Goal: Information Seeking & Learning: Learn about a topic

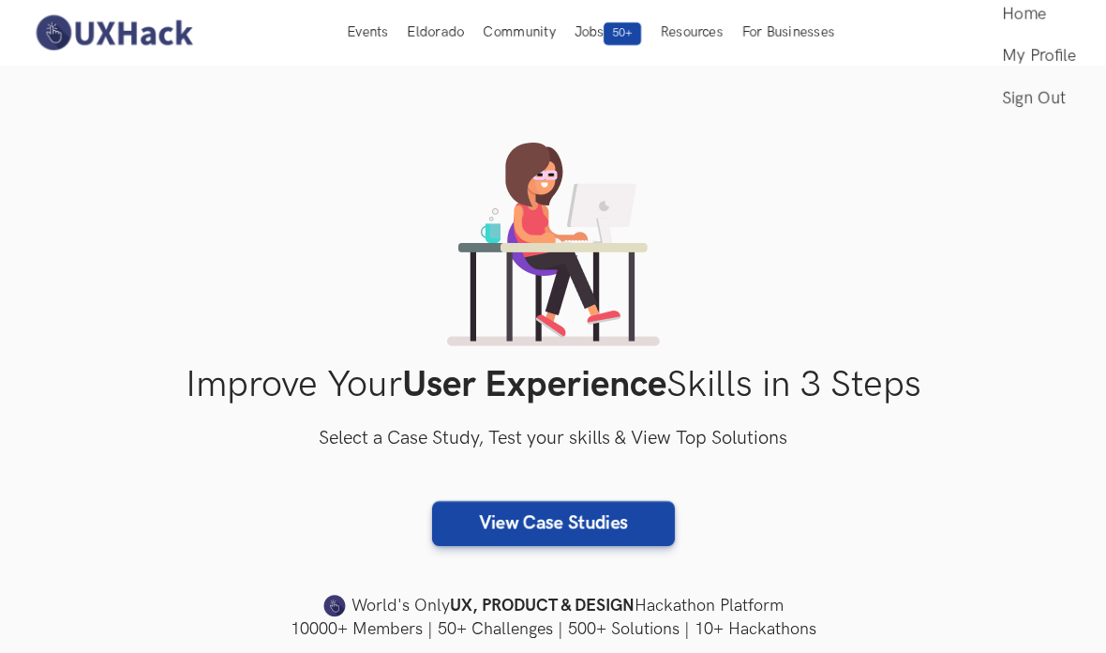
click at [608, 514] on link "View Case Studies" at bounding box center [553, 523] width 243 height 45
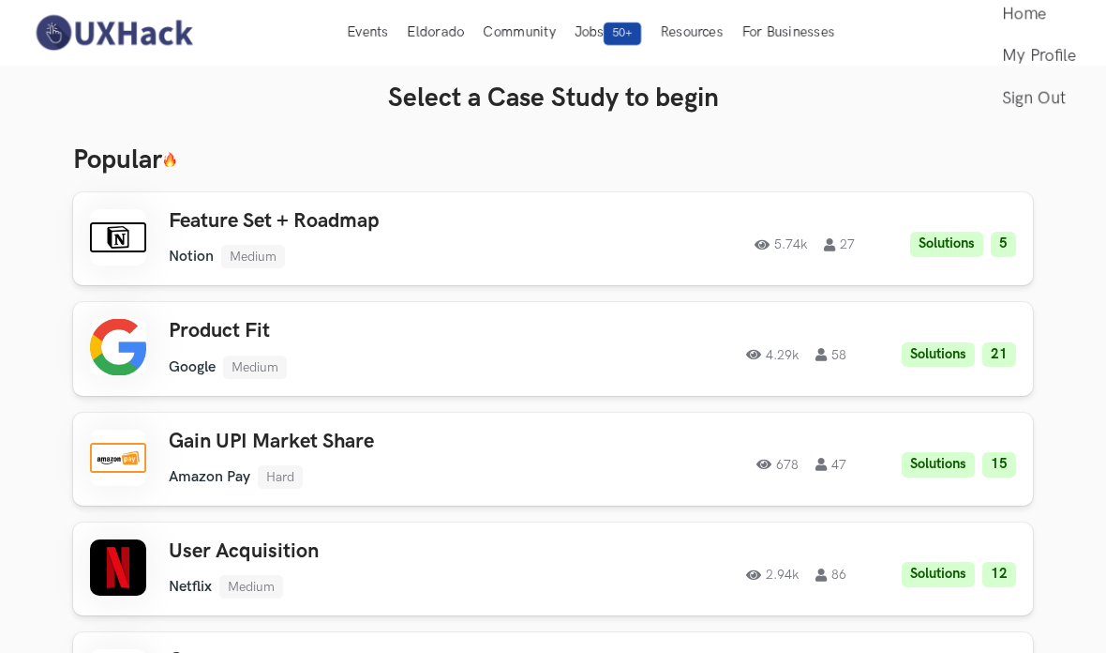
click at [349, 21] on button "Events Live" at bounding box center [368, 33] width 60 height 66
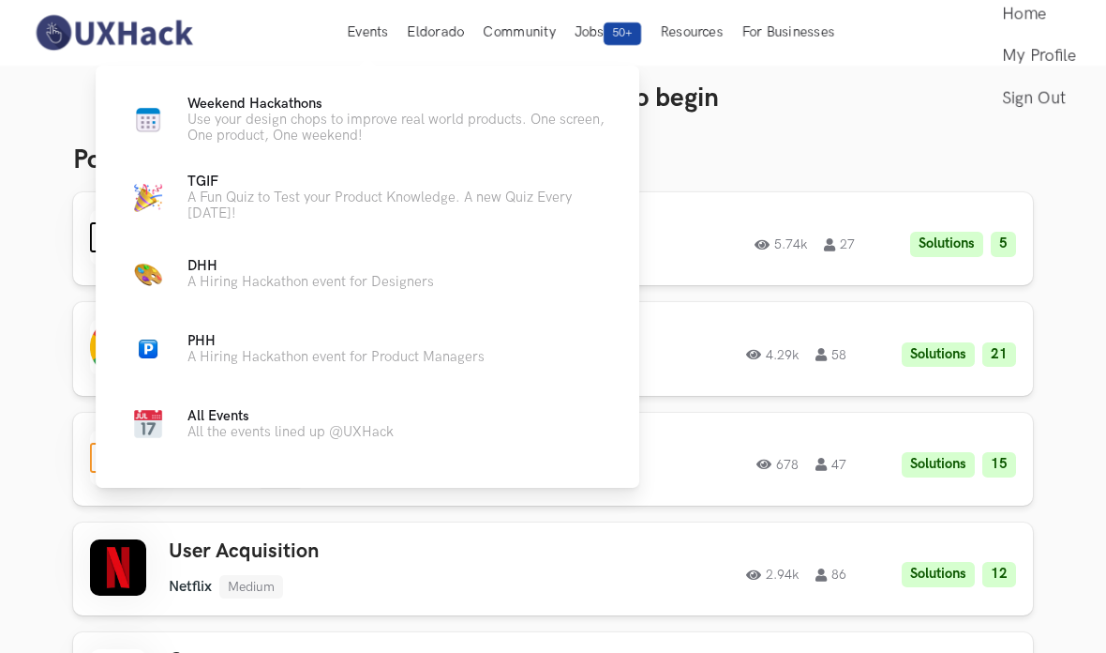
click at [248, 108] on span "Weekend Hackathons Live" at bounding box center [255, 104] width 135 height 16
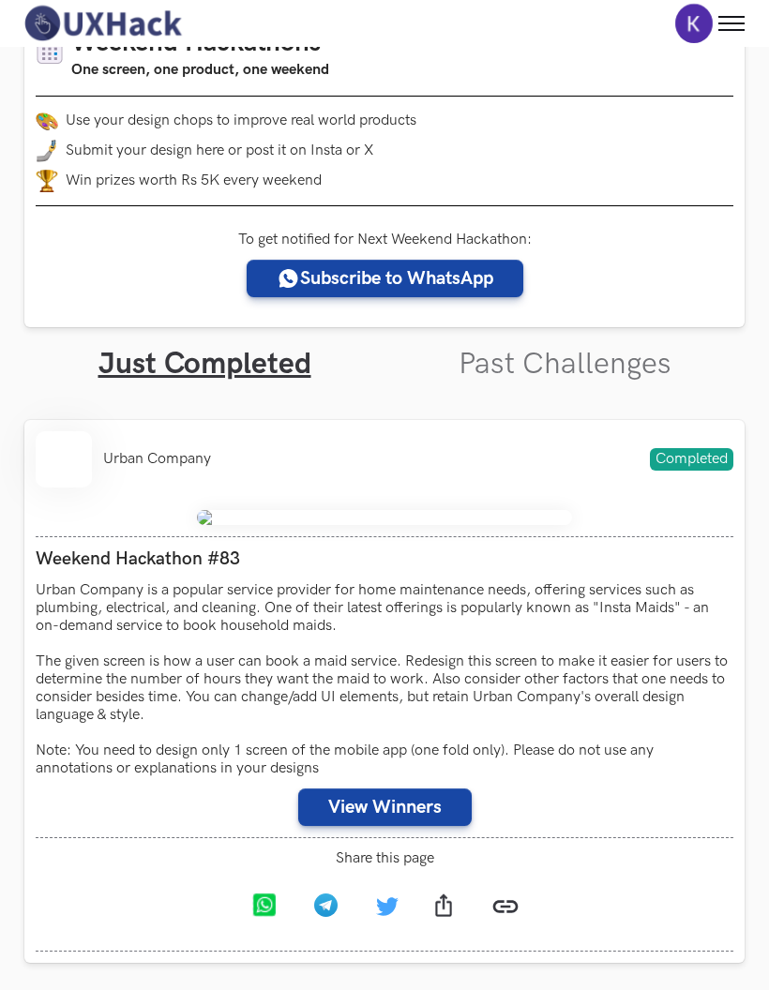
scroll to position [229, 0]
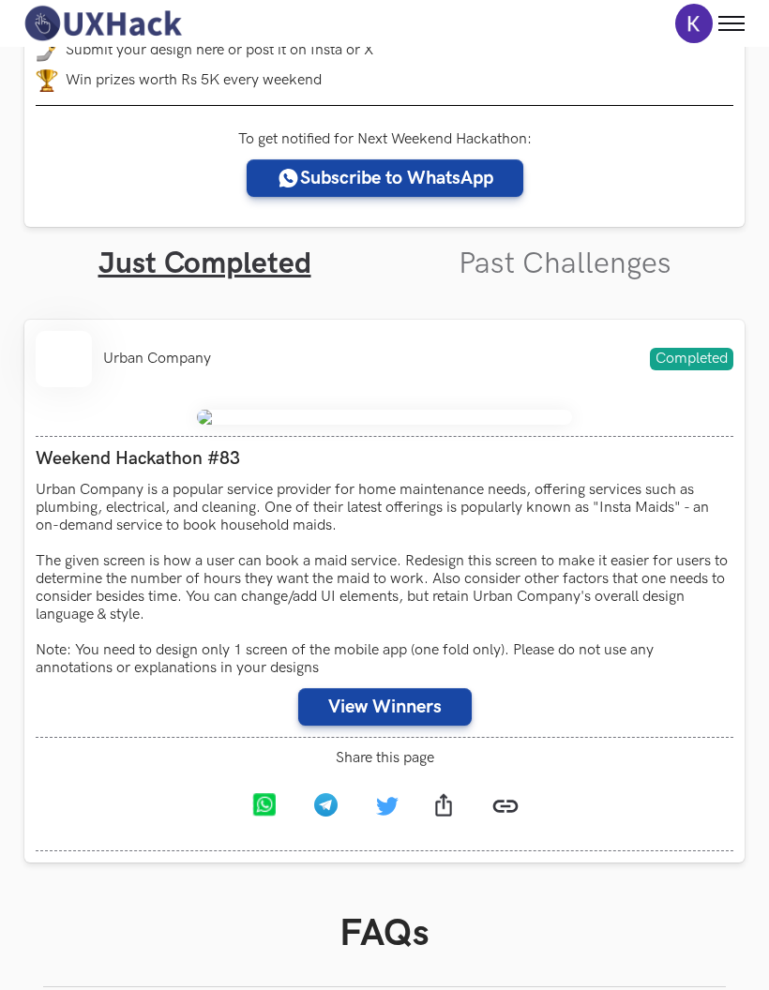
scroll to position [340, 0]
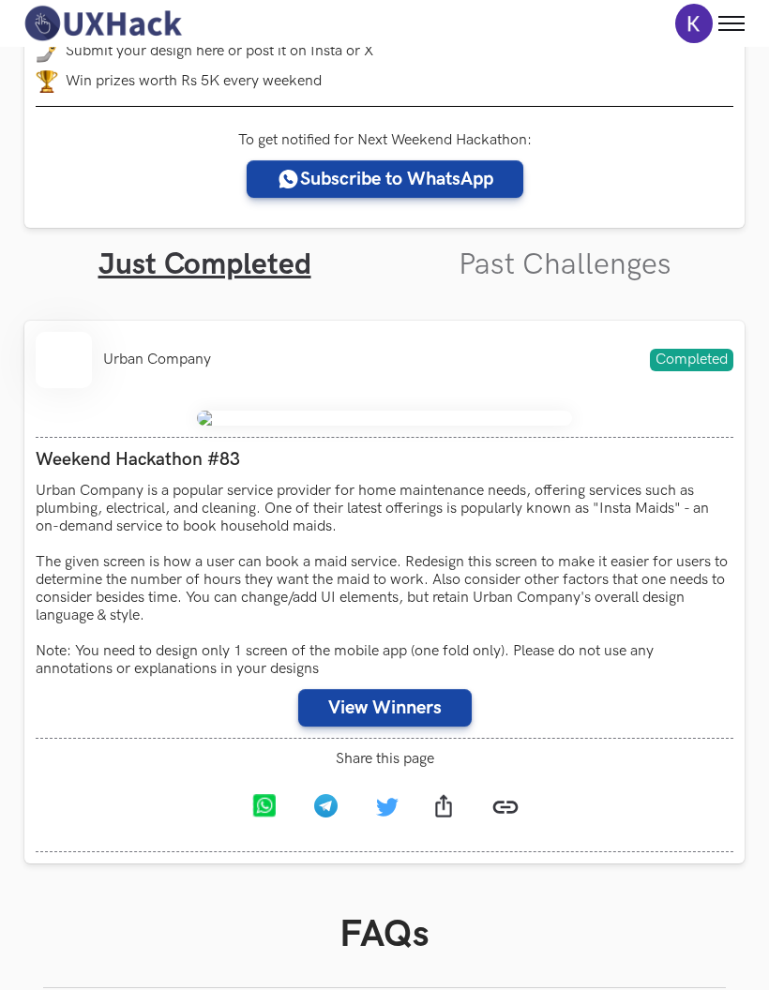
click at [419, 426] on img at bounding box center [384, 418] width 375 height 15
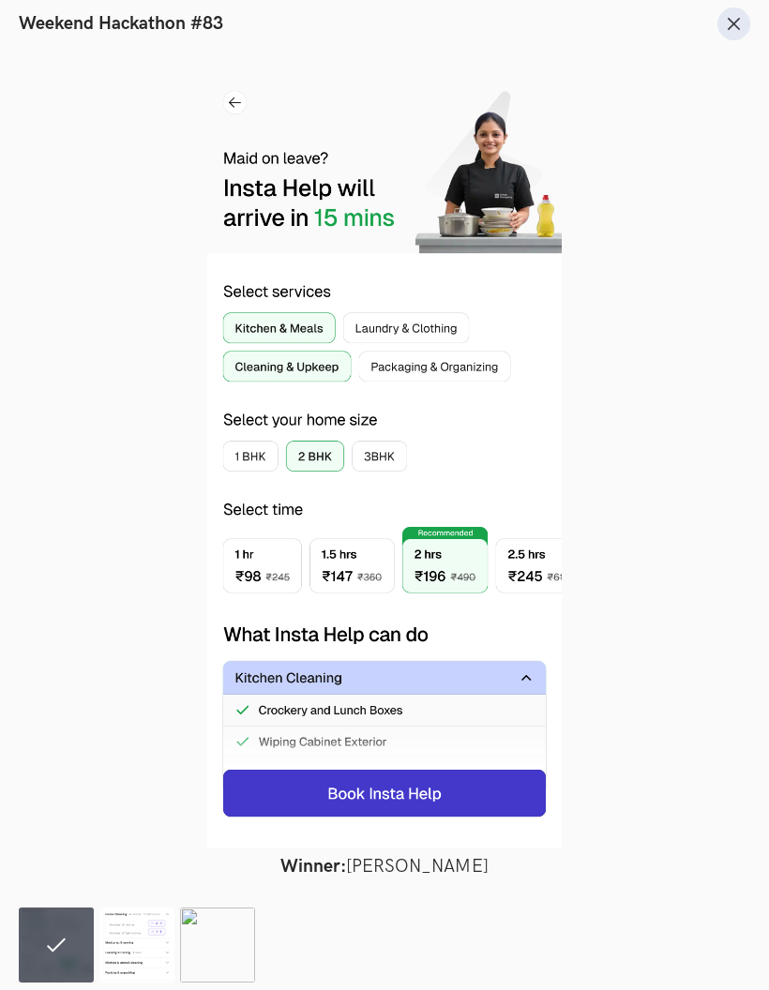
click at [731, 13] on button "Close" at bounding box center [733, 24] width 33 height 33
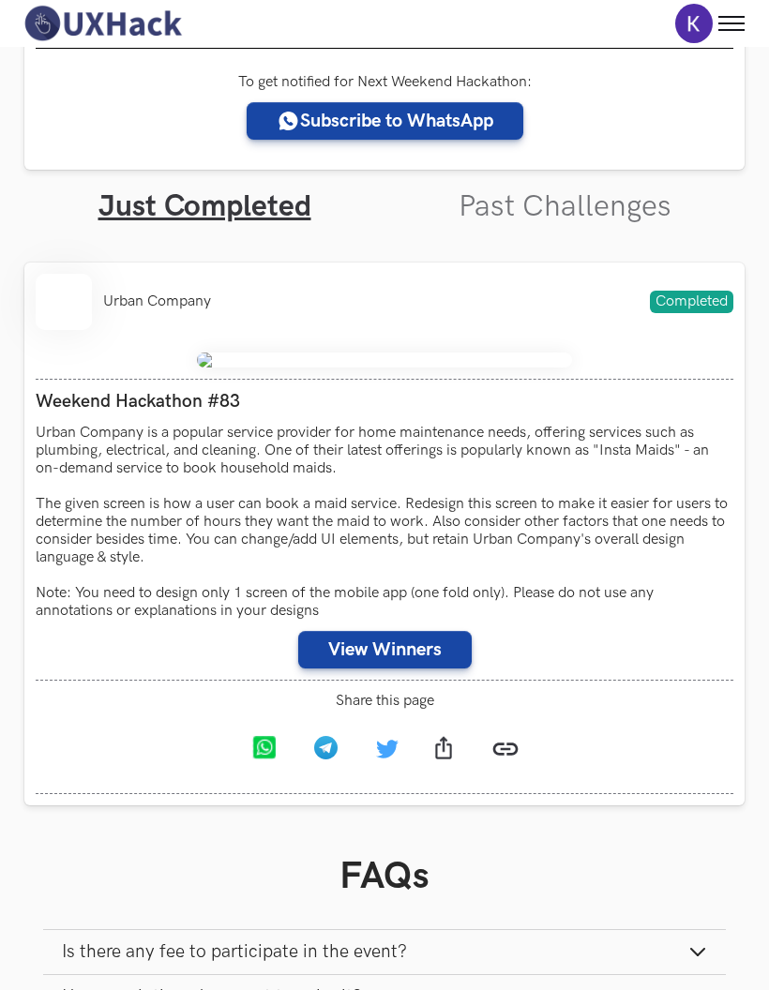
scroll to position [407, 0]
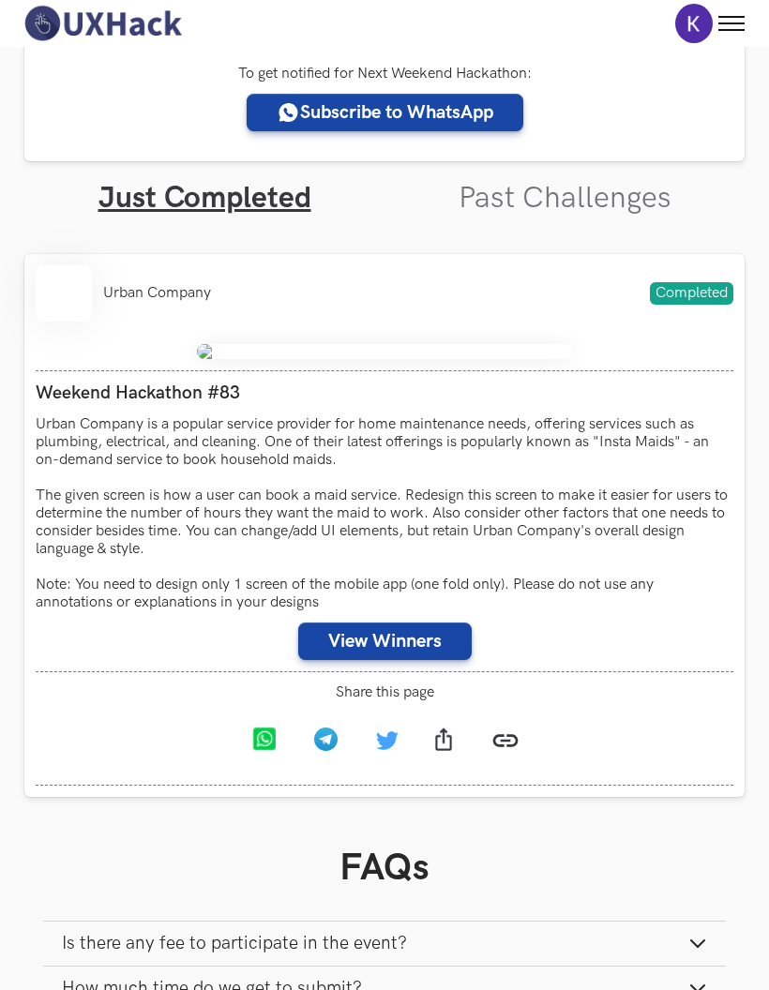
click at [393, 359] on img at bounding box center [384, 351] width 375 height 15
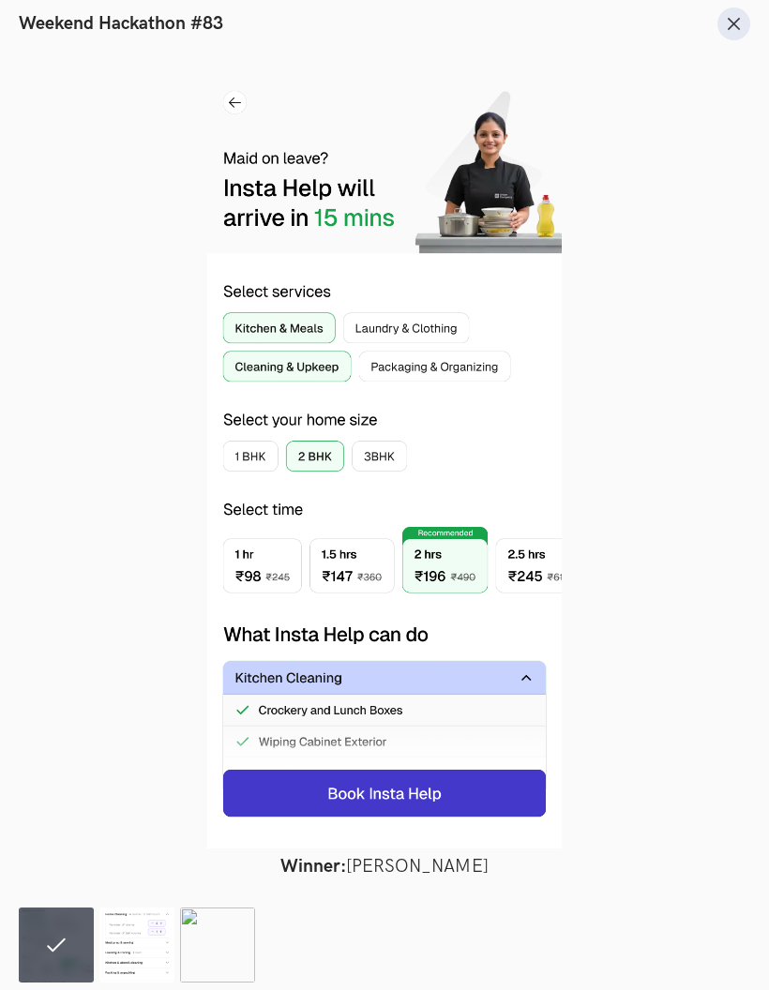
scroll to position [491, 0]
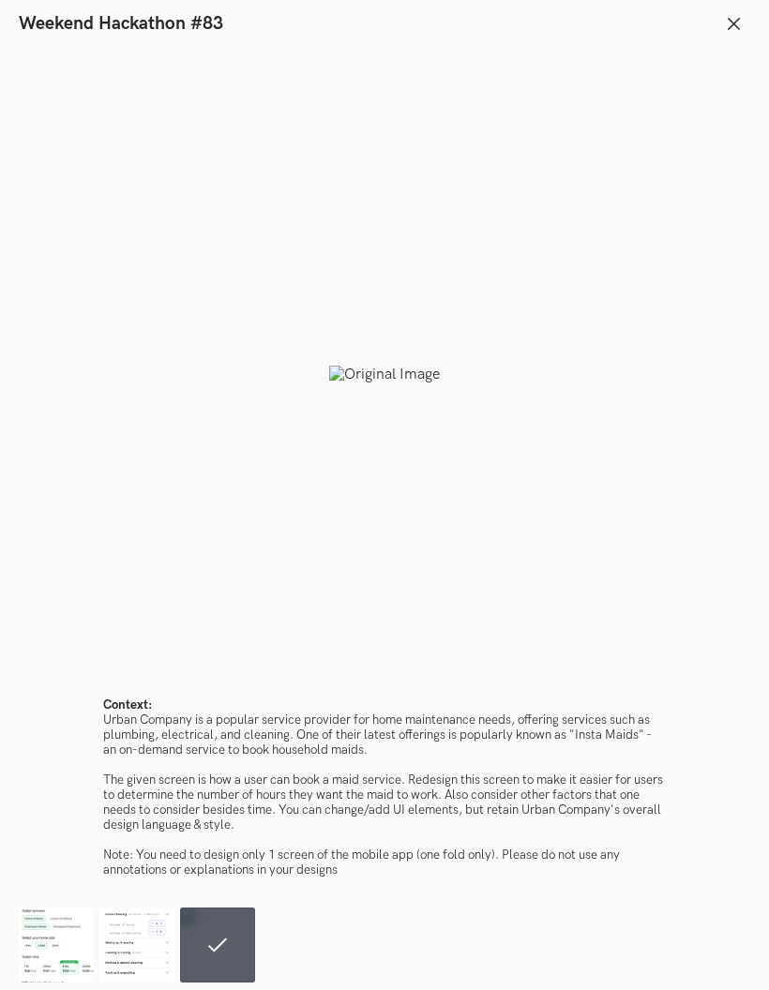
click at [598, 572] on div at bounding box center [384, 374] width 731 height 631
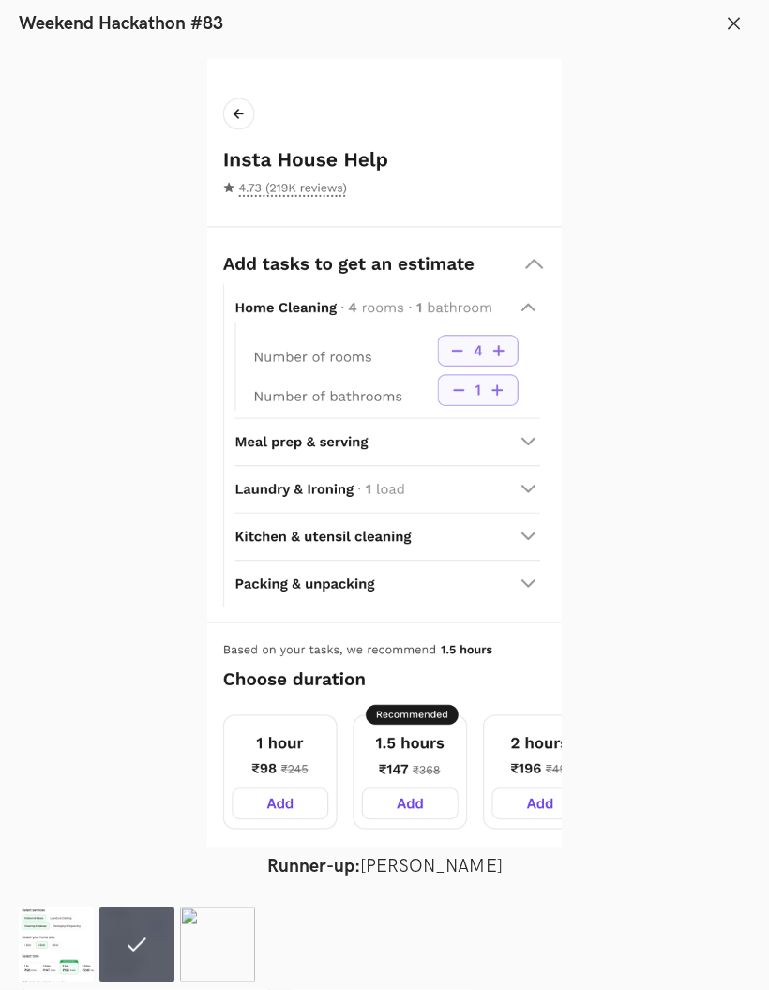
scroll to position [482, 0]
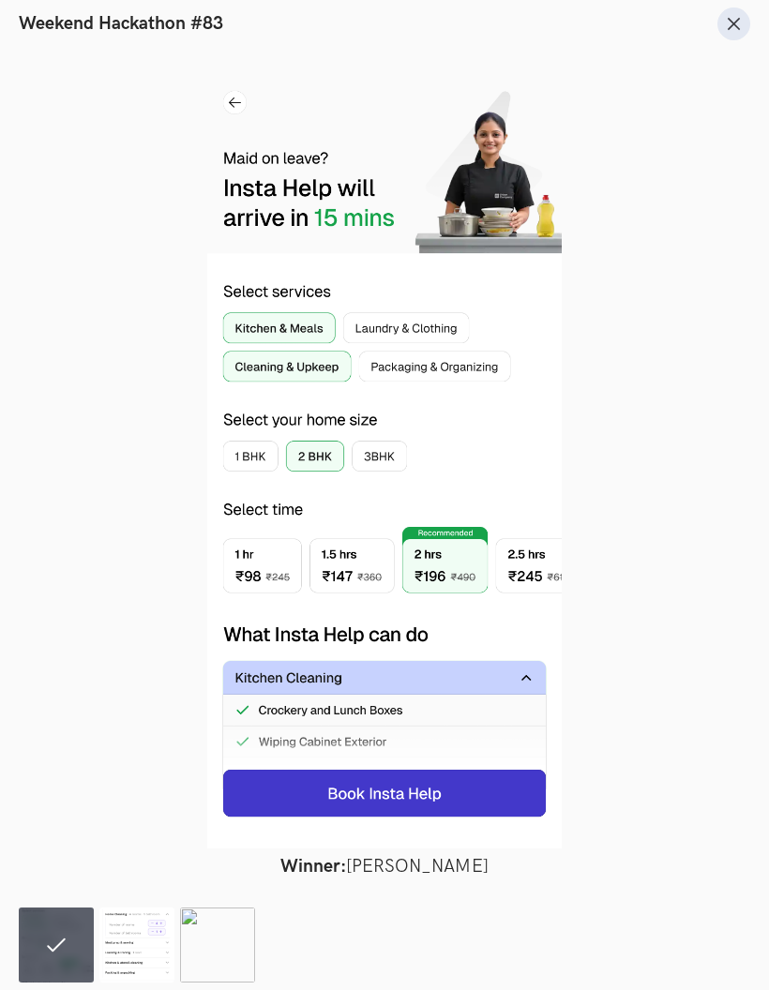
click at [736, 24] on icon at bounding box center [734, 24] width 18 height 18
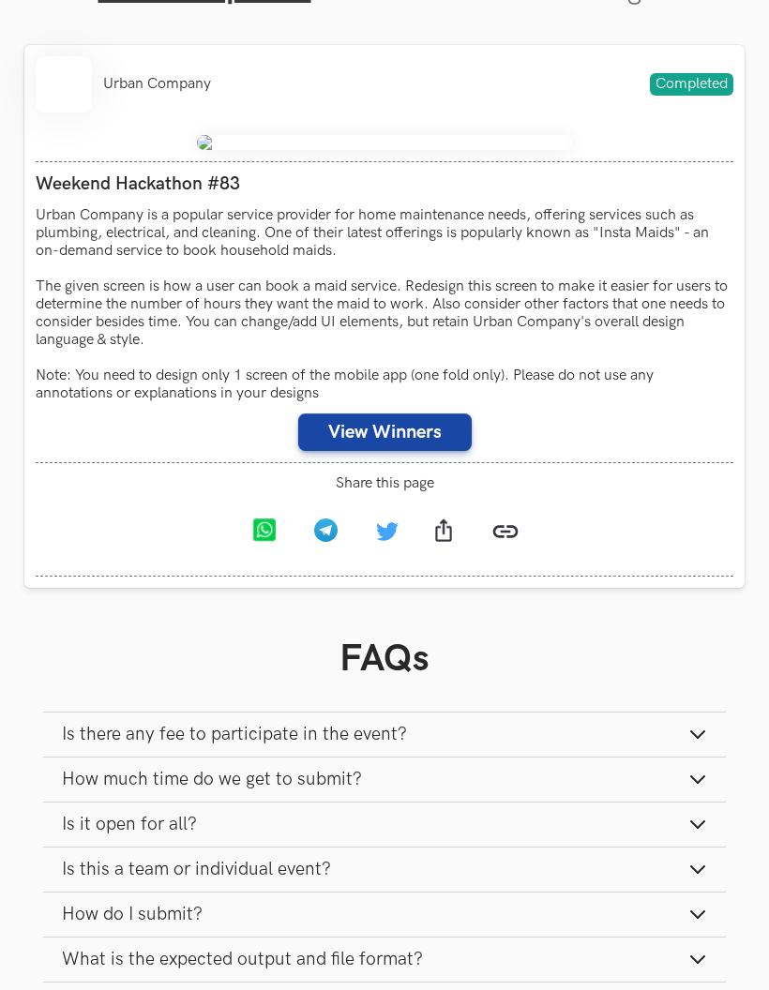
scroll to position [638, 0]
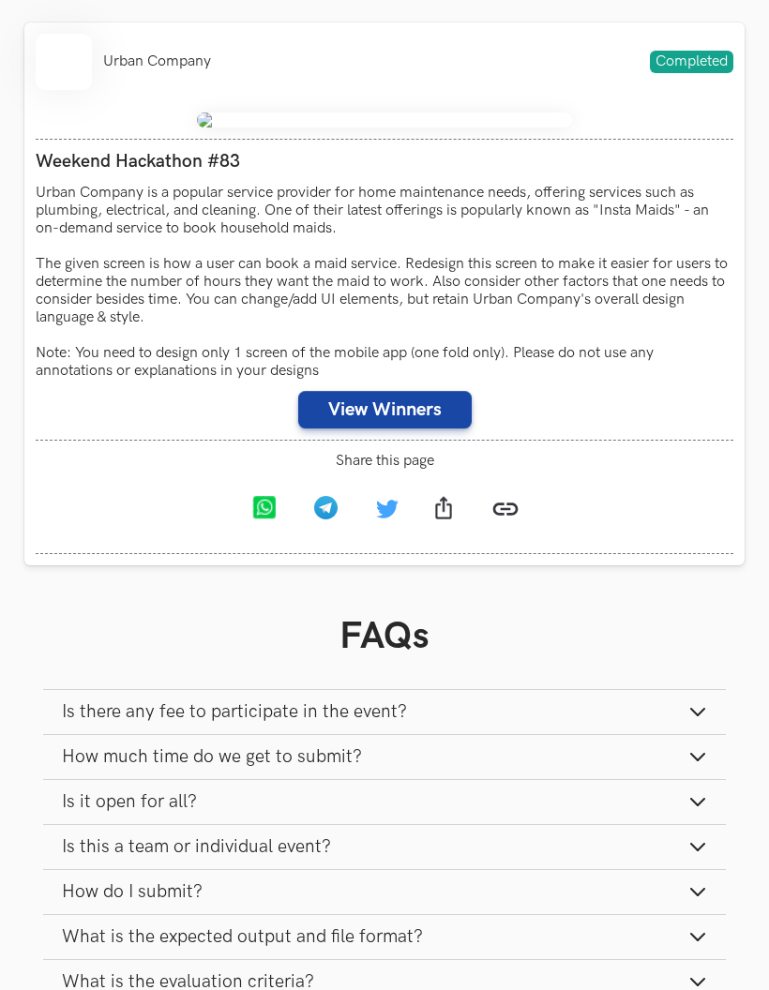
click at [565, 380] on p "Urban Company is a popular service provider for home maintenance needs, offerin…" at bounding box center [385, 282] width 698 height 196
click at [651, 380] on p "Urban Company is a popular service provider for home maintenance needs, offerin…" at bounding box center [385, 282] width 698 height 196
click at [650, 380] on p "Urban Company is a popular service provider for home maintenance needs, offerin…" at bounding box center [385, 282] width 698 height 196
click at [641, 380] on p "Urban Company is a popular service provider for home maintenance needs, offerin…" at bounding box center [385, 282] width 698 height 196
click at [640, 380] on p "Urban Company is a popular service provider for home maintenance needs, offerin…" at bounding box center [385, 282] width 698 height 196
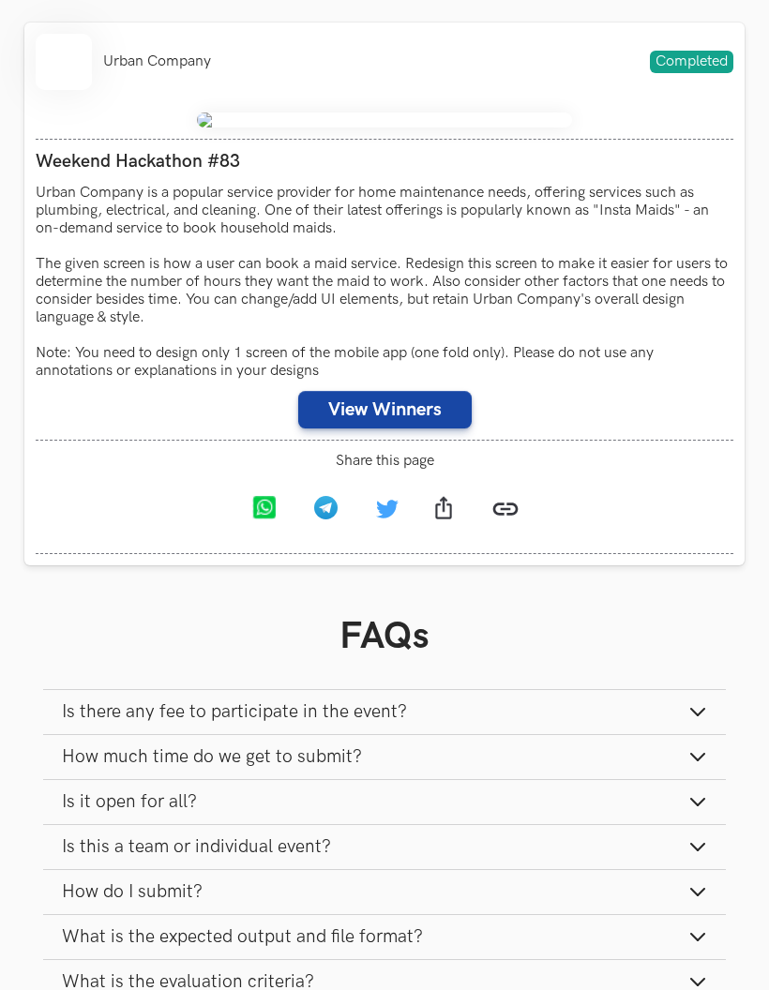
click at [618, 380] on p "Urban Company is a popular service provider for home maintenance needs, offerin…" at bounding box center [385, 282] width 698 height 196
click at [595, 380] on p "Urban Company is a popular service provider for home maintenance needs, offerin…" at bounding box center [385, 282] width 698 height 196
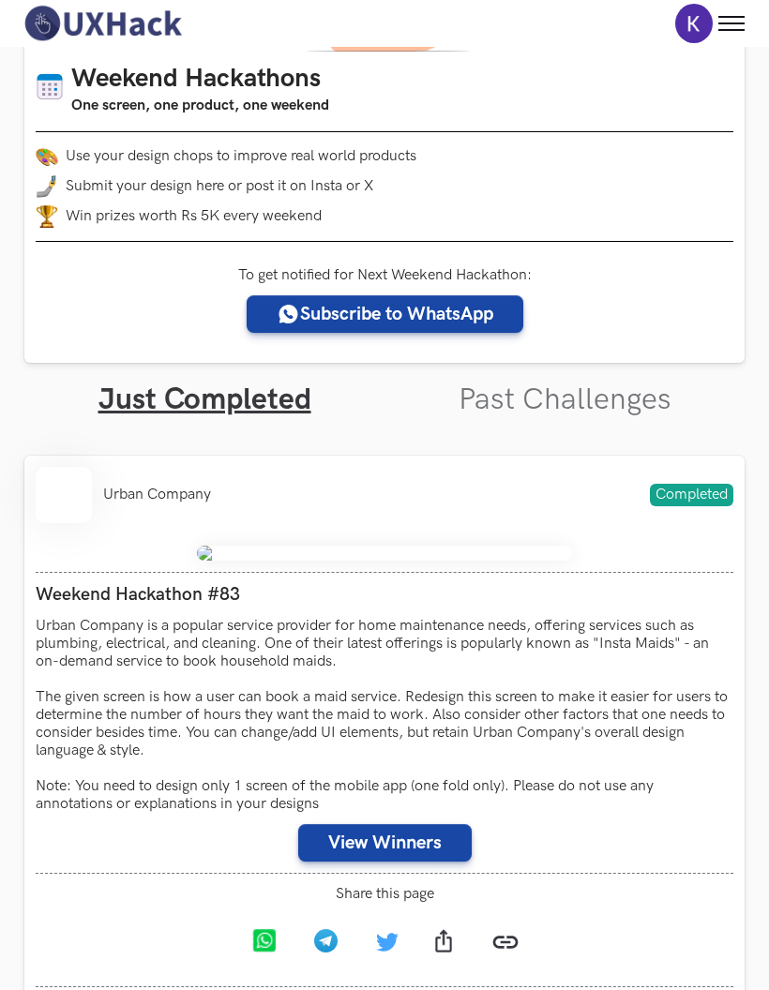
scroll to position [217, 0]
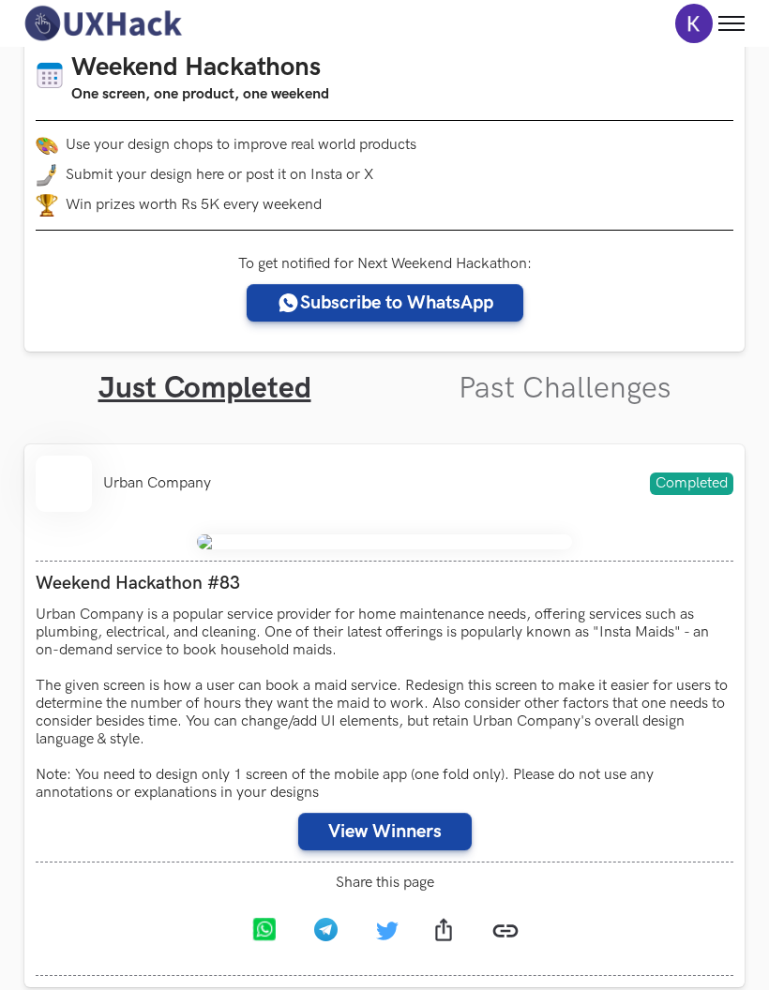
click at [106, 467] on ul "Urban Company" at bounding box center [123, 484] width 175 height 56
click at [79, 492] on li at bounding box center [64, 484] width 56 height 56
click at [217, 472] on div "Urban Company Completed" at bounding box center [385, 484] width 698 height 56
click at [629, 494] on div "Urban Company Completed" at bounding box center [385, 484] width 698 height 56
click at [614, 379] on link "Past Challenges" at bounding box center [564, 388] width 213 height 37
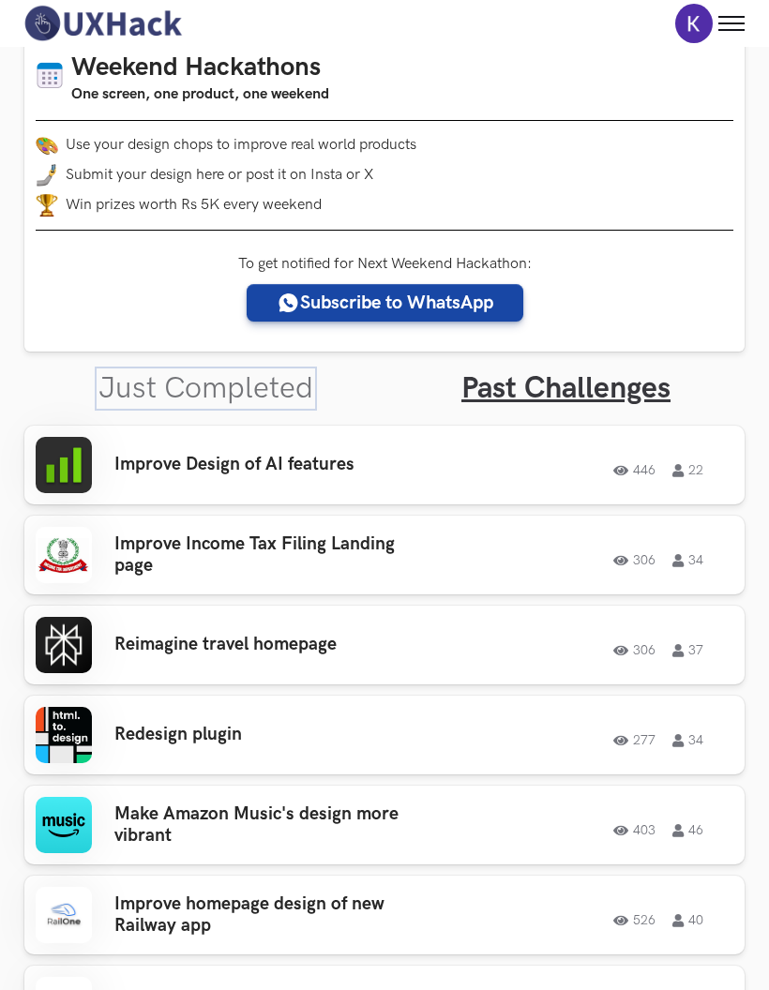
click at [283, 405] on link "Just Completed" at bounding box center [205, 388] width 215 height 37
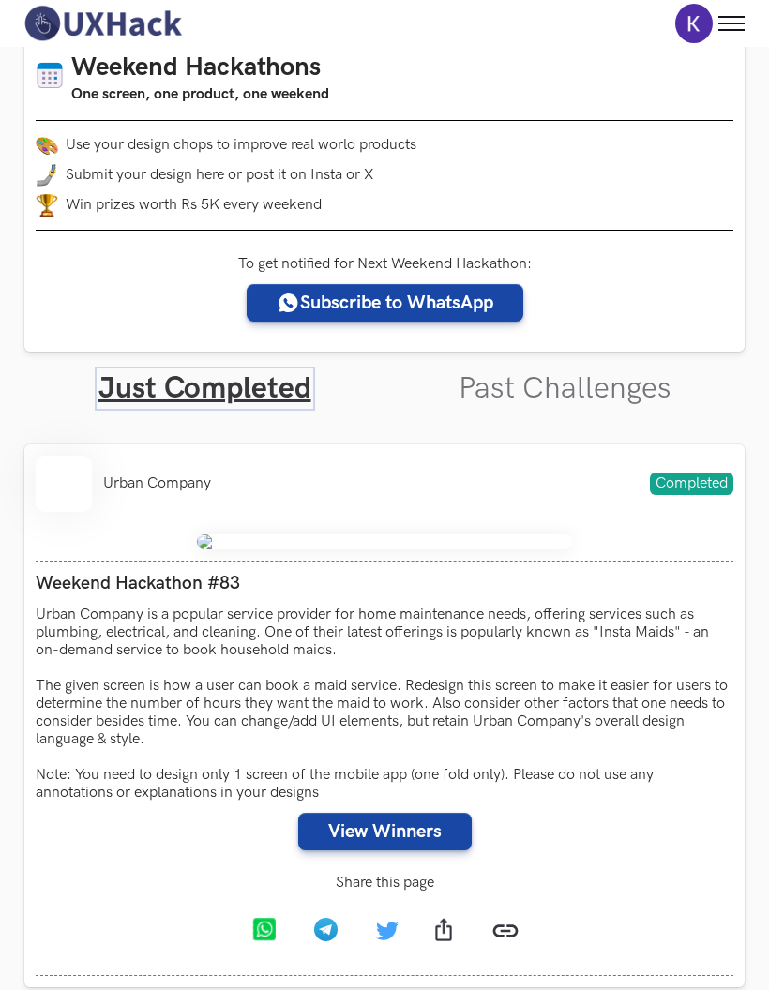
scroll to position [249, 0]
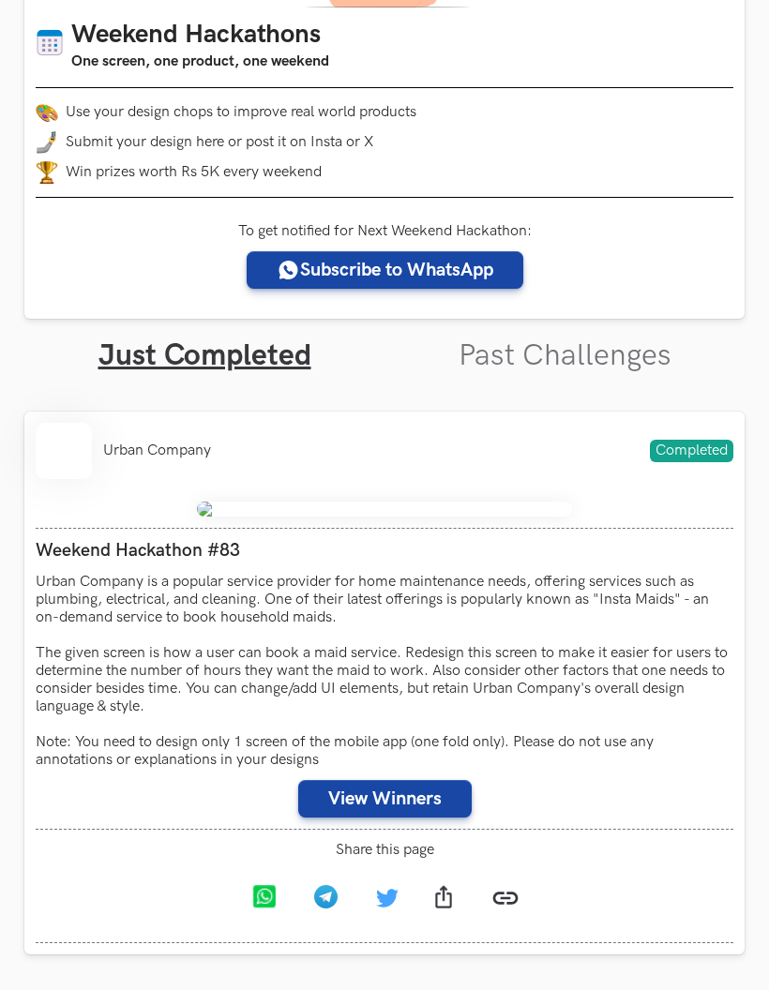
click at [85, 452] on li at bounding box center [64, 451] width 56 height 56
click at [215, 450] on div "Urban Company Completed" at bounding box center [385, 451] width 698 height 56
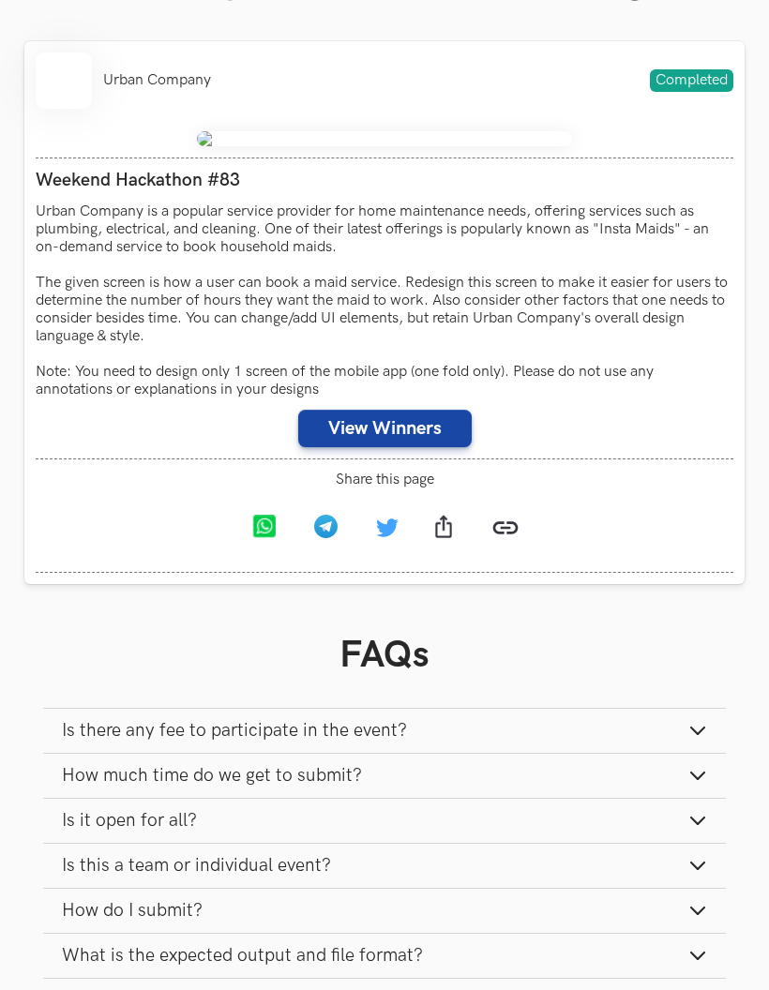
scroll to position [617, 0]
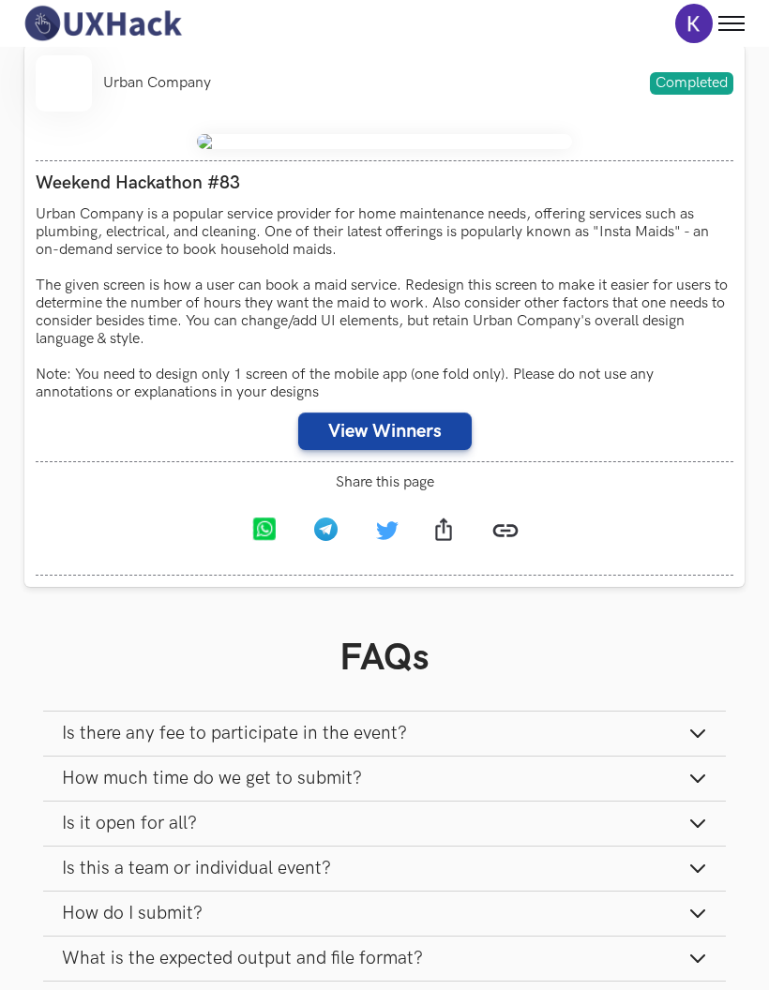
click at [398, 450] on button "View Winners" at bounding box center [384, 432] width 173 height 38
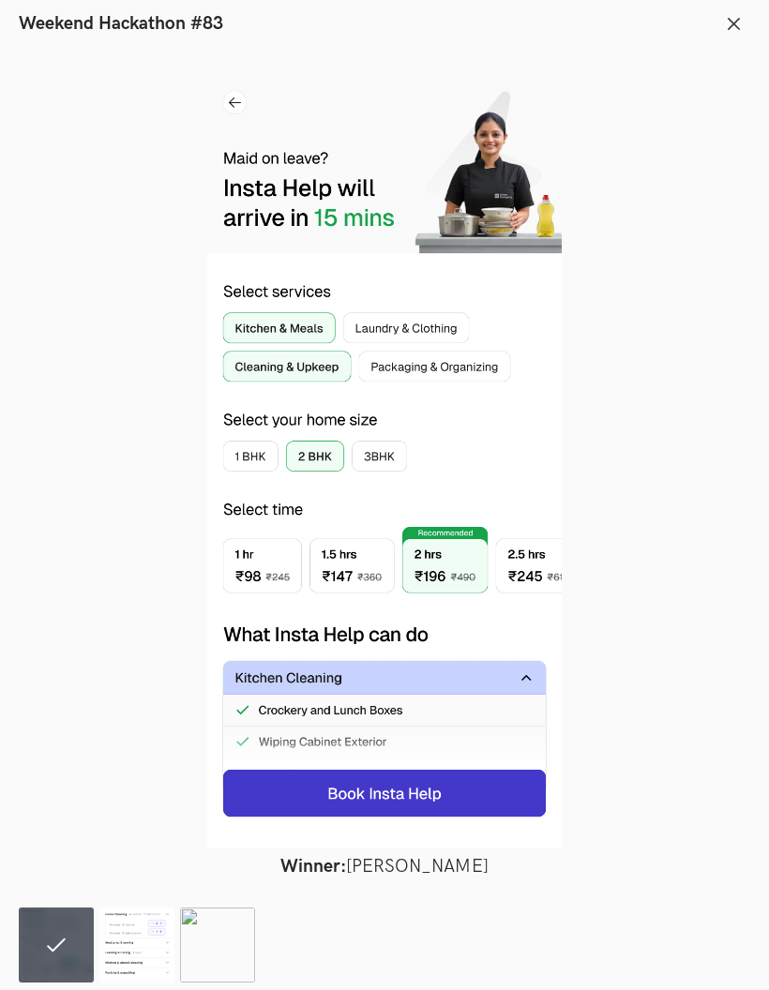
click at [132, 983] on img at bounding box center [136, 945] width 75 height 75
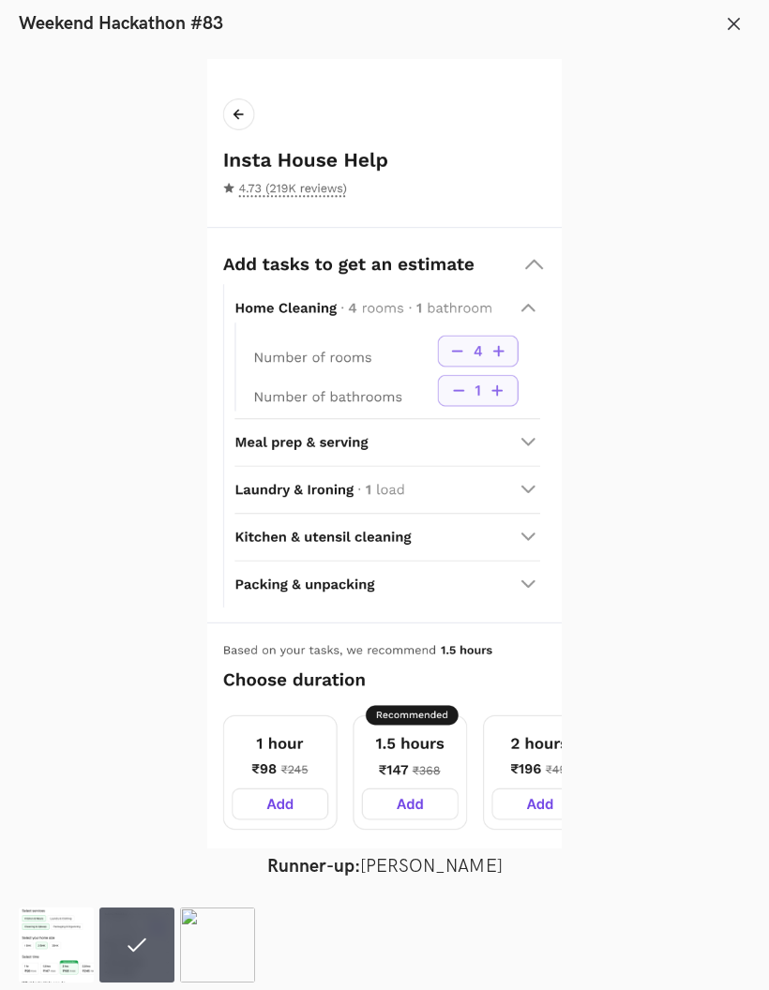
click at [228, 983] on img at bounding box center [217, 945] width 75 height 75
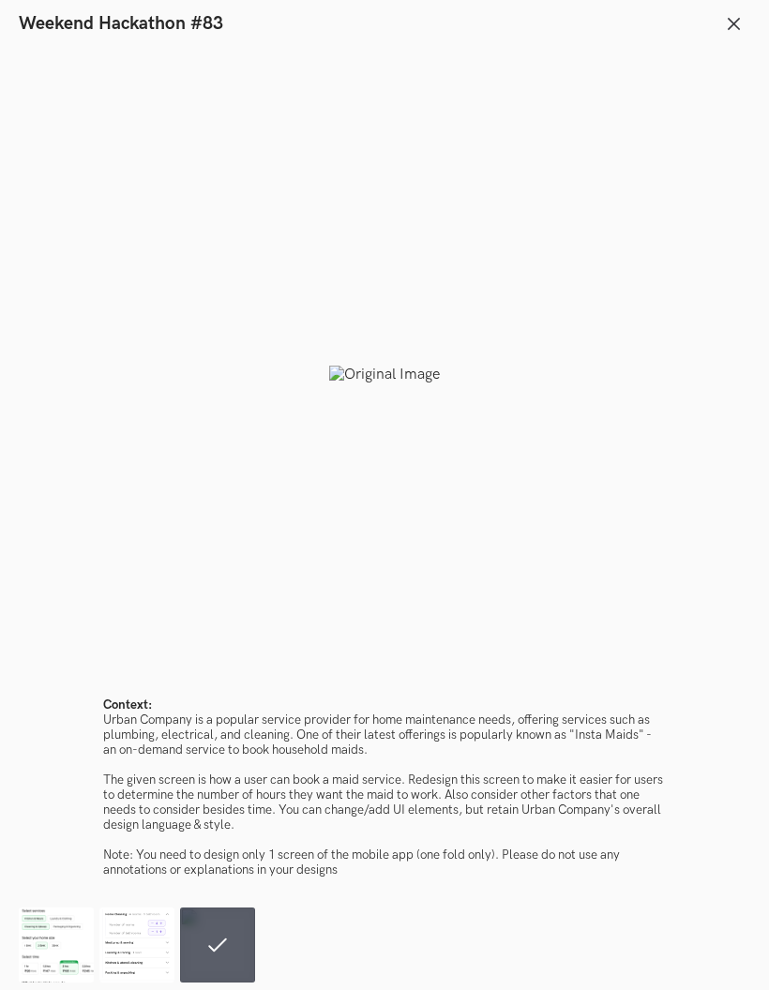
scroll to position [794, 0]
click at [398, 410] on div at bounding box center [384, 374] width 731 height 631
click at [398, 409] on div at bounding box center [384, 374] width 731 height 631
click at [409, 408] on div at bounding box center [384, 374] width 731 height 631
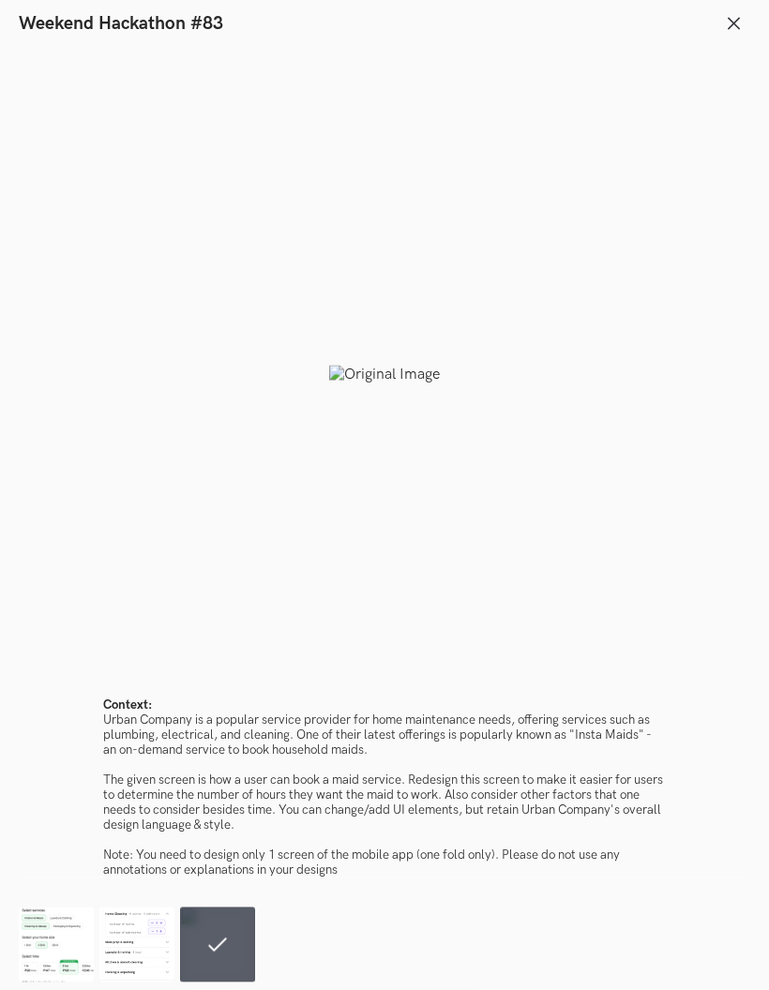
scroll to position [1001, 0]
click at [151, 983] on img at bounding box center [136, 945] width 75 height 75
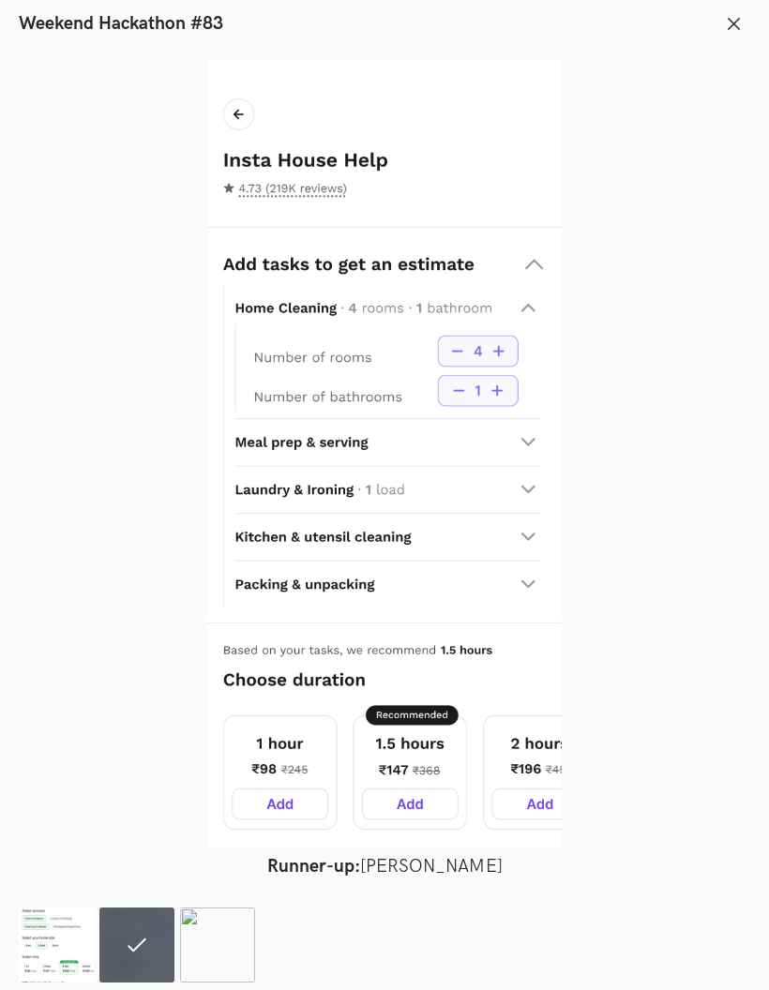
click at [50, 983] on img at bounding box center [56, 945] width 75 height 75
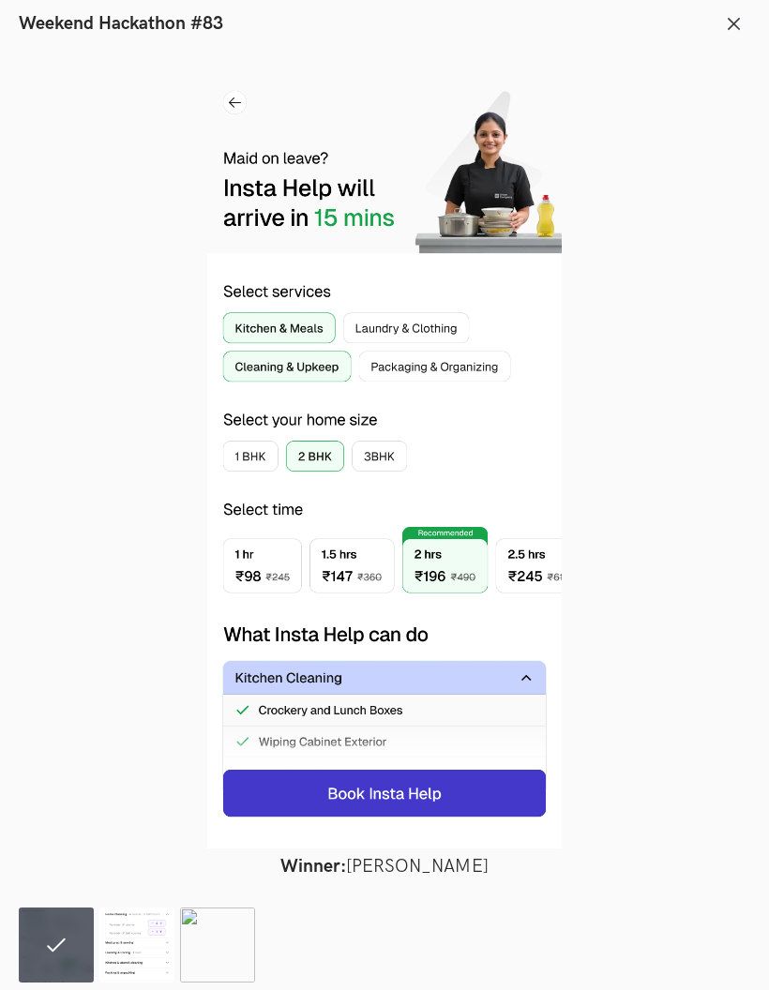
click at [148, 983] on img at bounding box center [136, 945] width 75 height 75
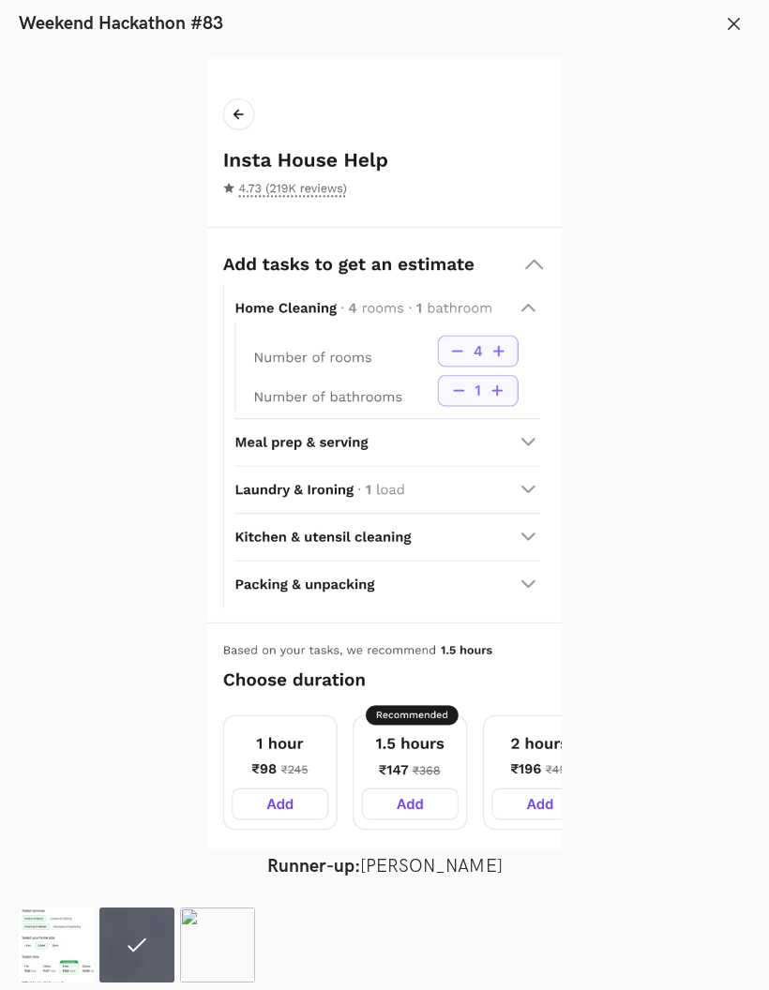
click at [208, 983] on img at bounding box center [217, 945] width 75 height 75
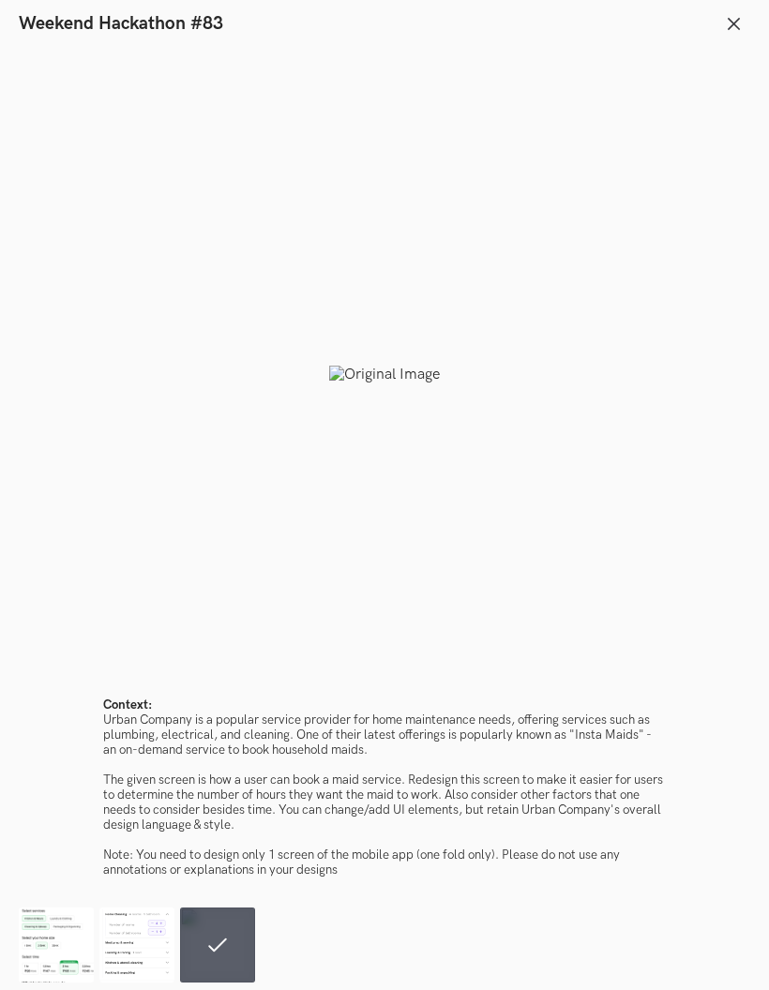
click at [399, 387] on div at bounding box center [384, 374] width 731 height 631
click at [399, 386] on div at bounding box center [384, 374] width 731 height 631
click at [422, 409] on div at bounding box center [384, 374] width 731 height 631
click at [746, 12] on menu "Close" at bounding box center [733, 24] width 33 height 33
click at [738, 36] on button "Close" at bounding box center [733, 24] width 33 height 33
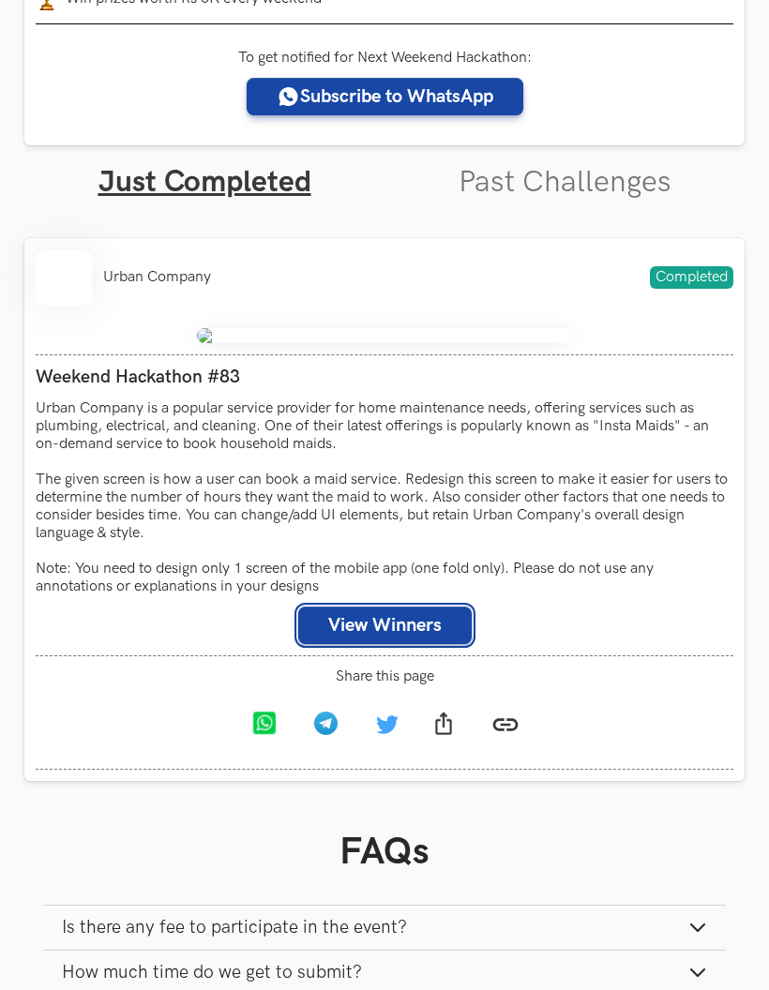
scroll to position [424, 0]
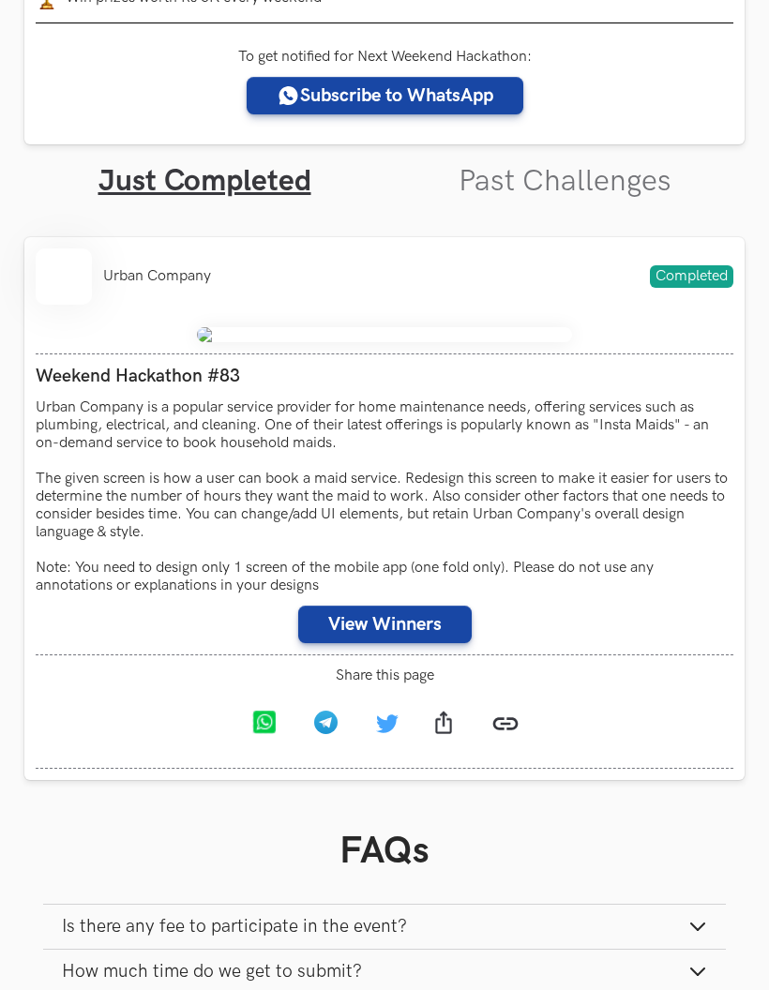
click at [395, 643] on button "View Winners" at bounding box center [384, 625] width 173 height 38
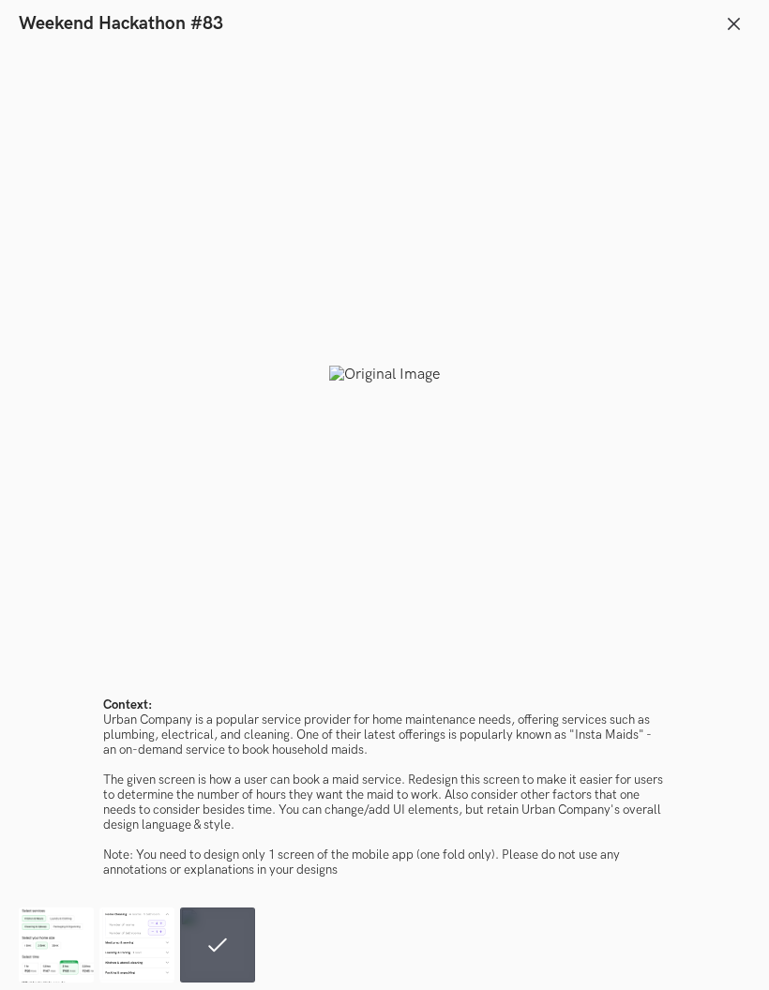
click at [143, 983] on img at bounding box center [136, 945] width 75 height 75
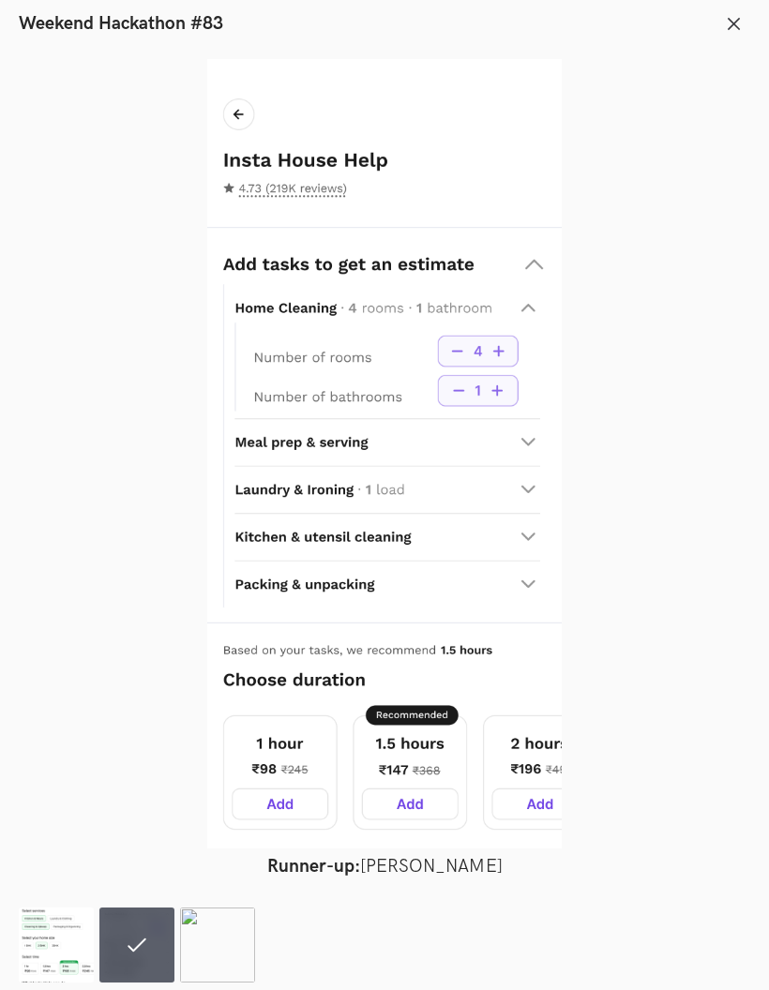
click at [38, 983] on img at bounding box center [56, 945] width 75 height 75
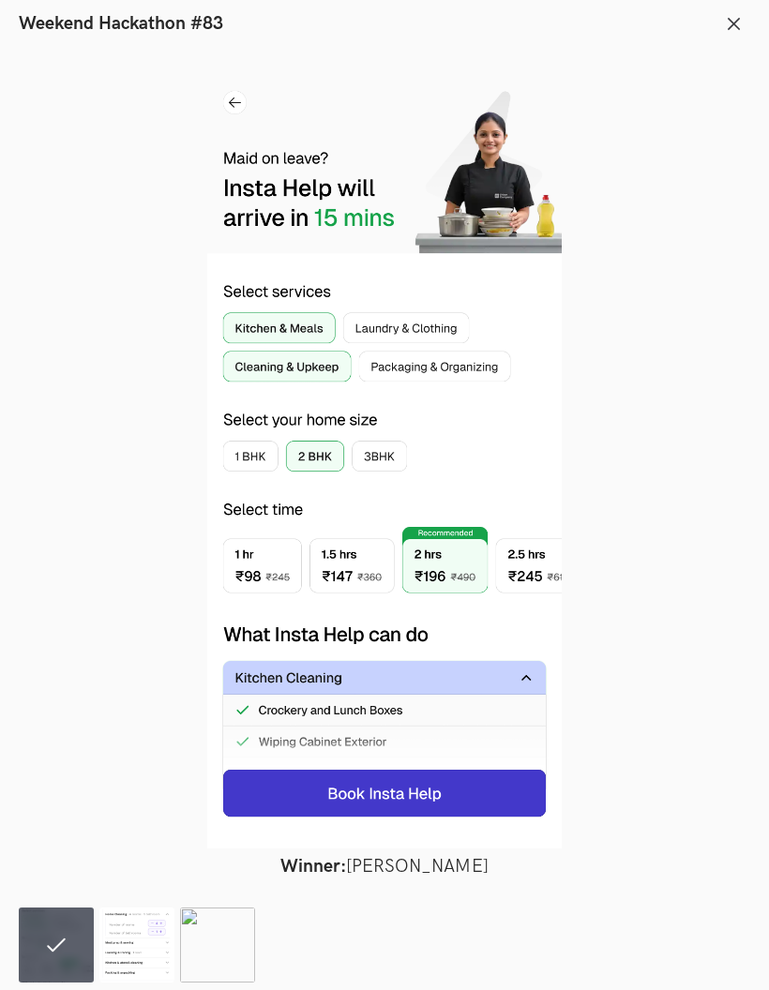
click at [120, 983] on img at bounding box center [136, 945] width 75 height 75
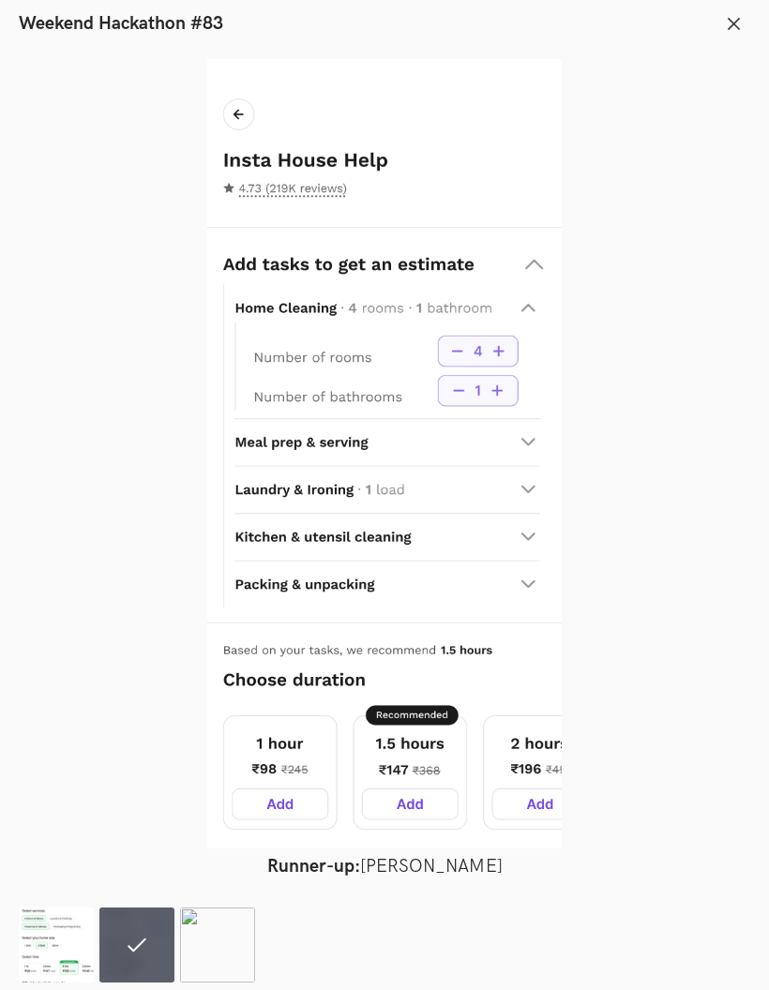
click at [45, 983] on img at bounding box center [56, 945] width 75 height 75
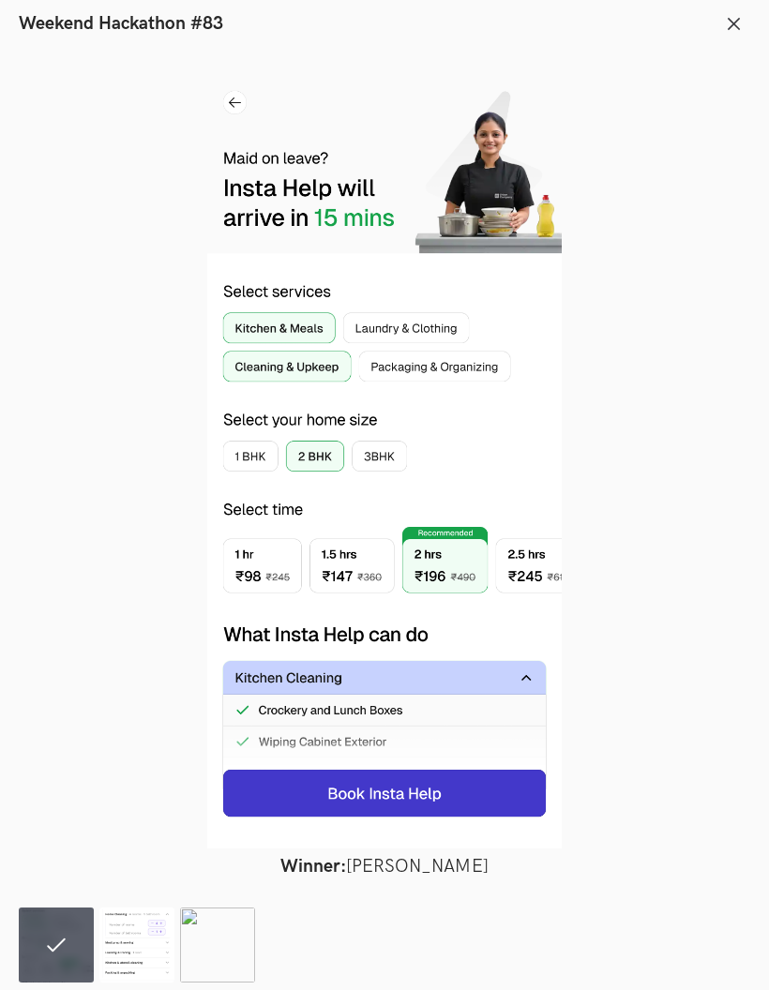
click at [146, 983] on img at bounding box center [136, 945] width 75 height 75
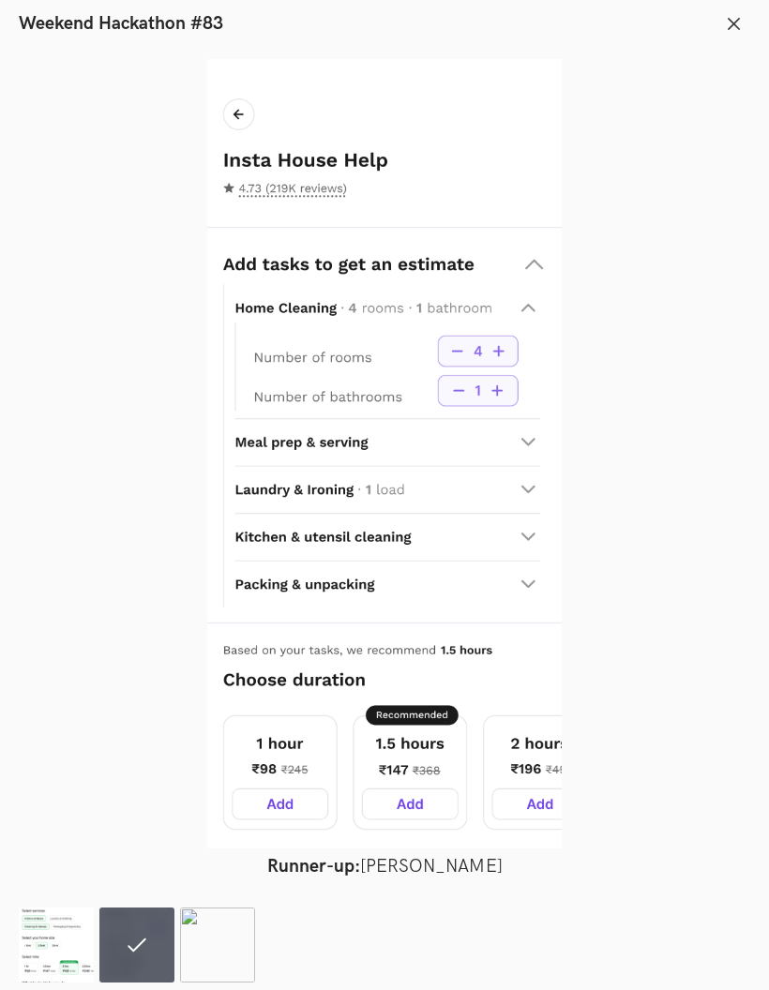
click at [56, 983] on img at bounding box center [56, 945] width 75 height 75
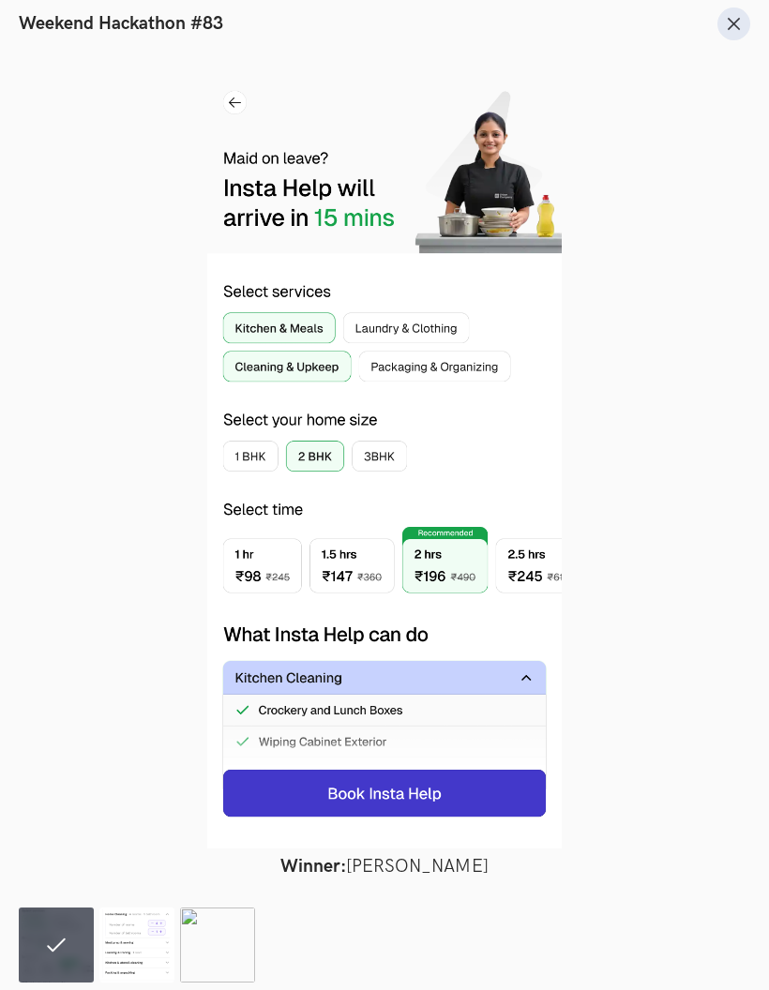
click at [732, 34] on button "Close" at bounding box center [733, 24] width 33 height 33
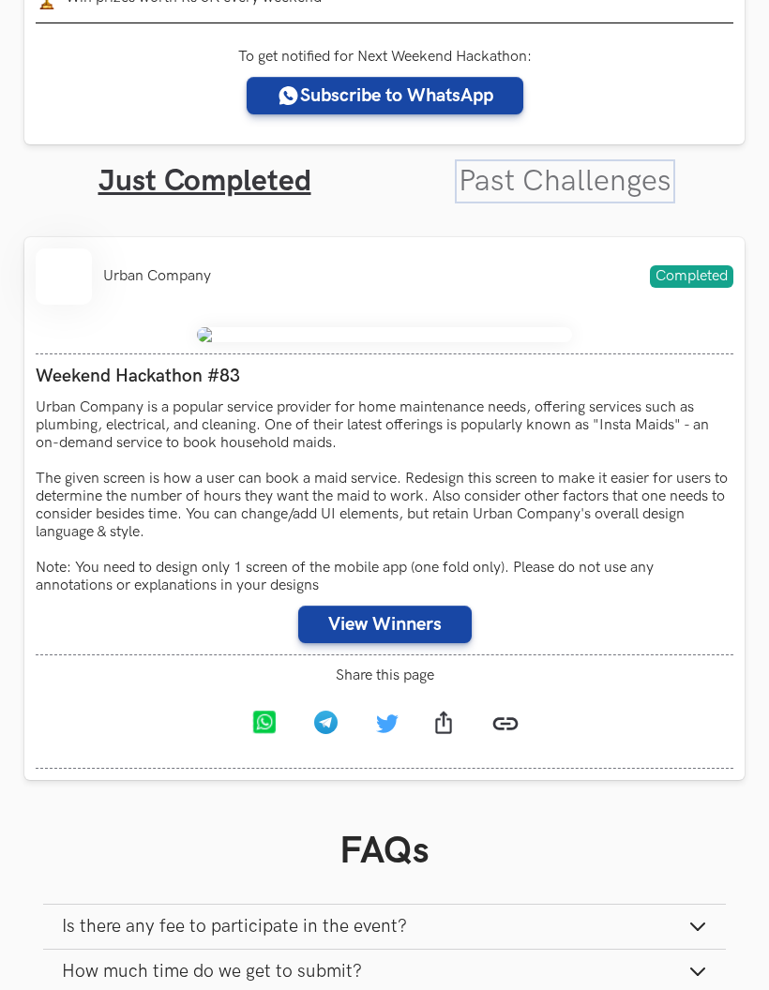
click at [578, 198] on link "Past Challenges" at bounding box center [564, 181] width 213 height 37
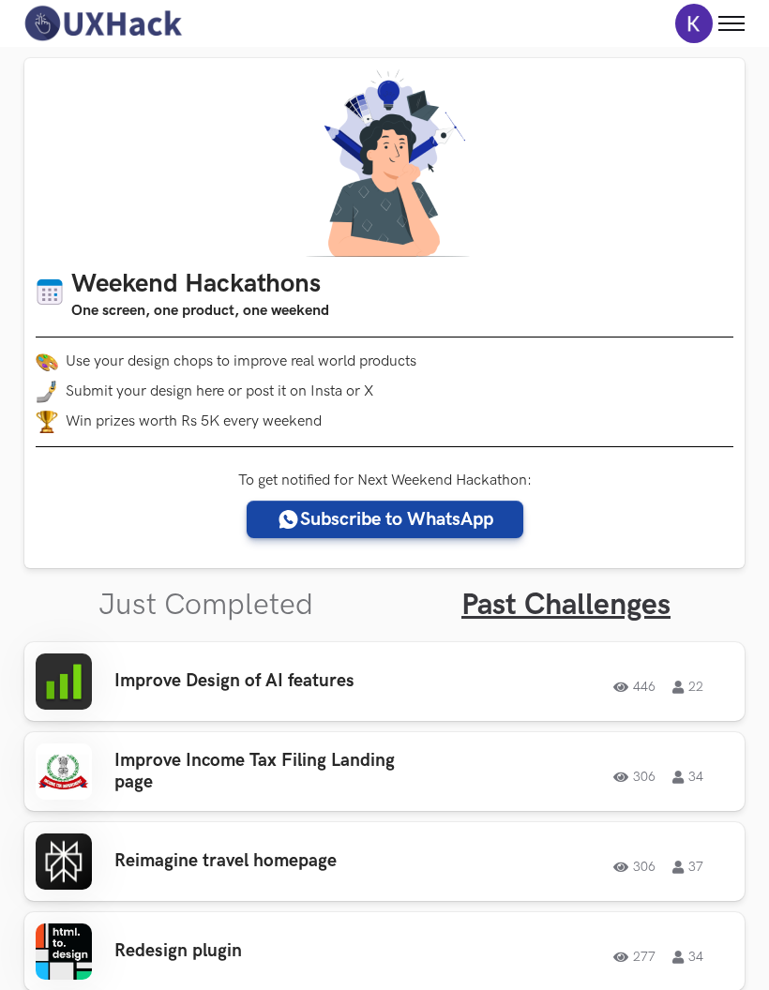
click at [518, 668] on div "Improve Design of AI features 446 22 446 22" at bounding box center [385, 681] width 698 height 56
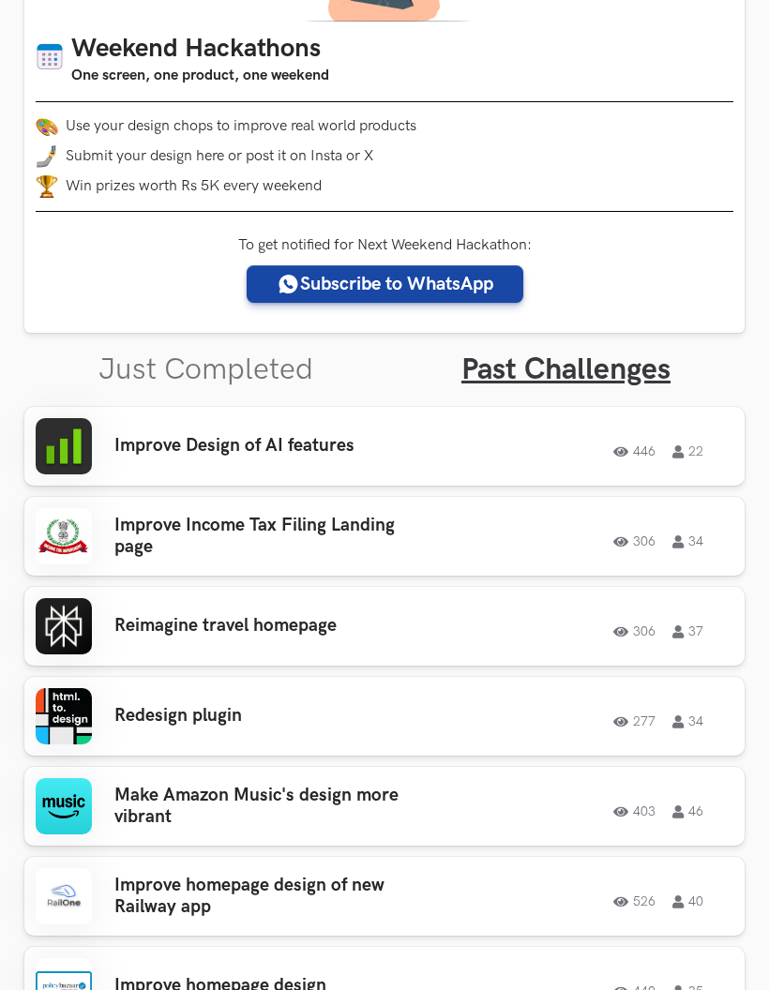
scroll to position [235, 0]
click at [314, 625] on h3 "Reimagine travel homepage" at bounding box center [263, 626] width 298 height 22
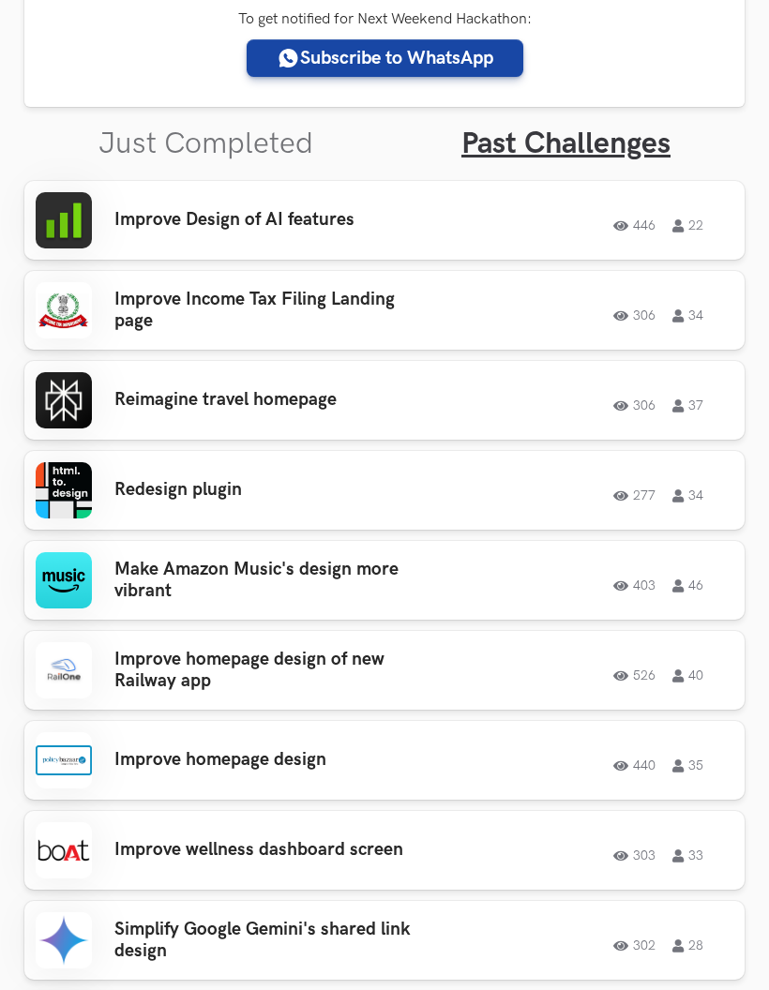
scroll to position [461, 0]
click at [227, 500] on h3 "Redesign plugin" at bounding box center [263, 490] width 298 height 22
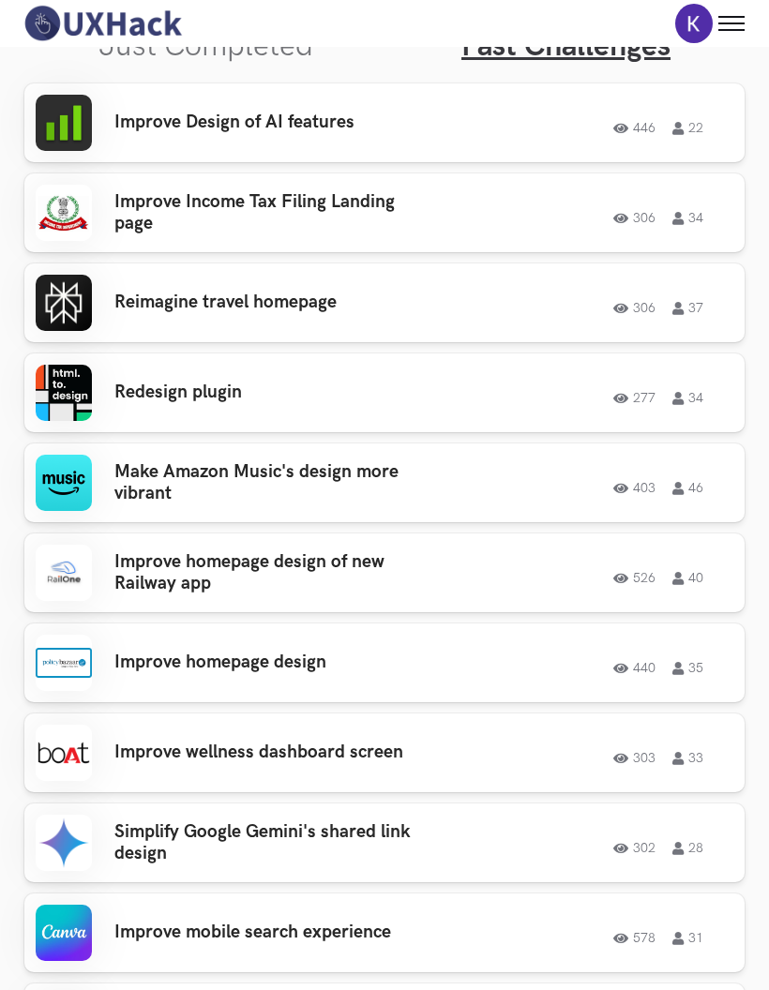
scroll to position [557, 0]
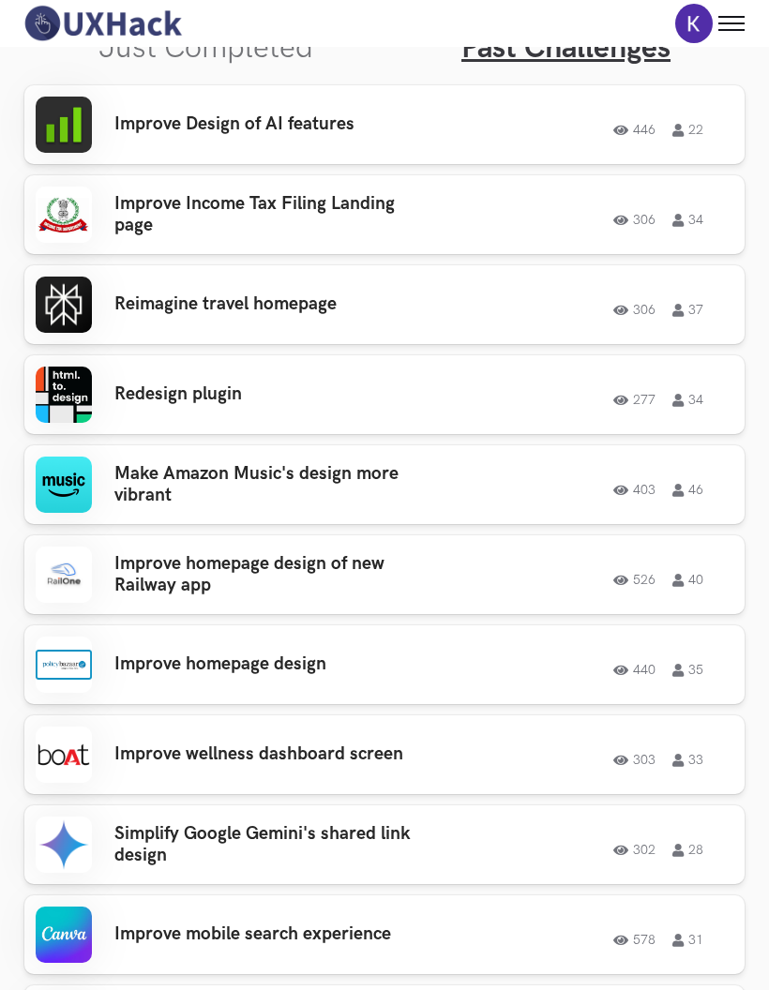
click at [347, 751] on h3 "Improve wellness dashboard screen" at bounding box center [263, 754] width 298 height 22
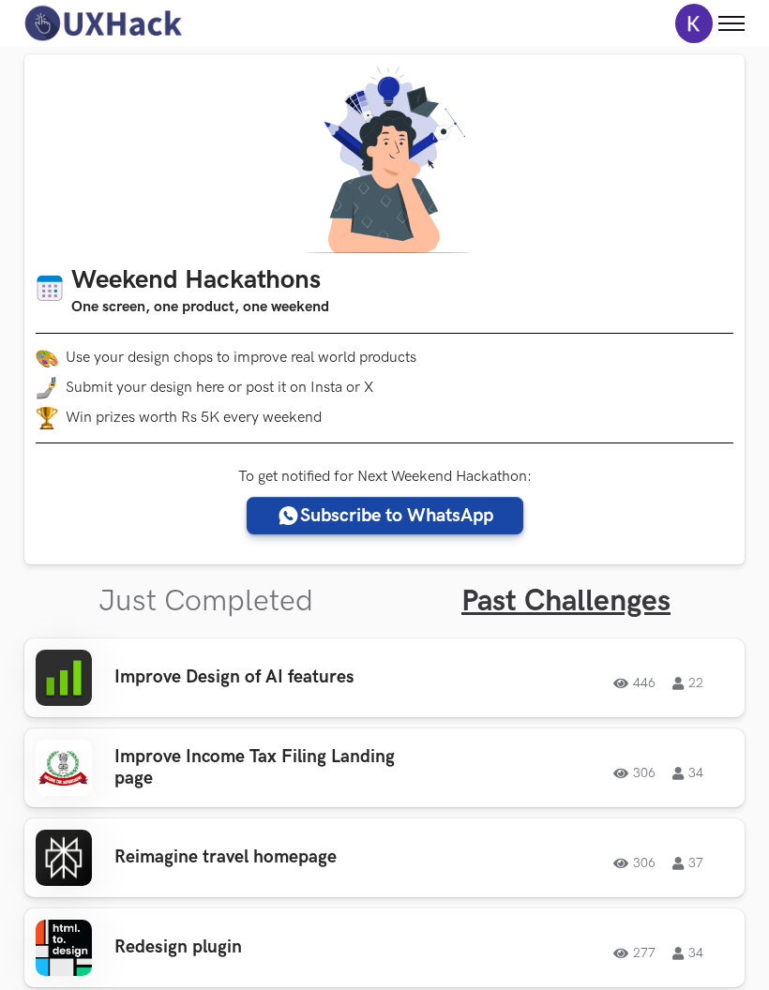
scroll to position [0, 0]
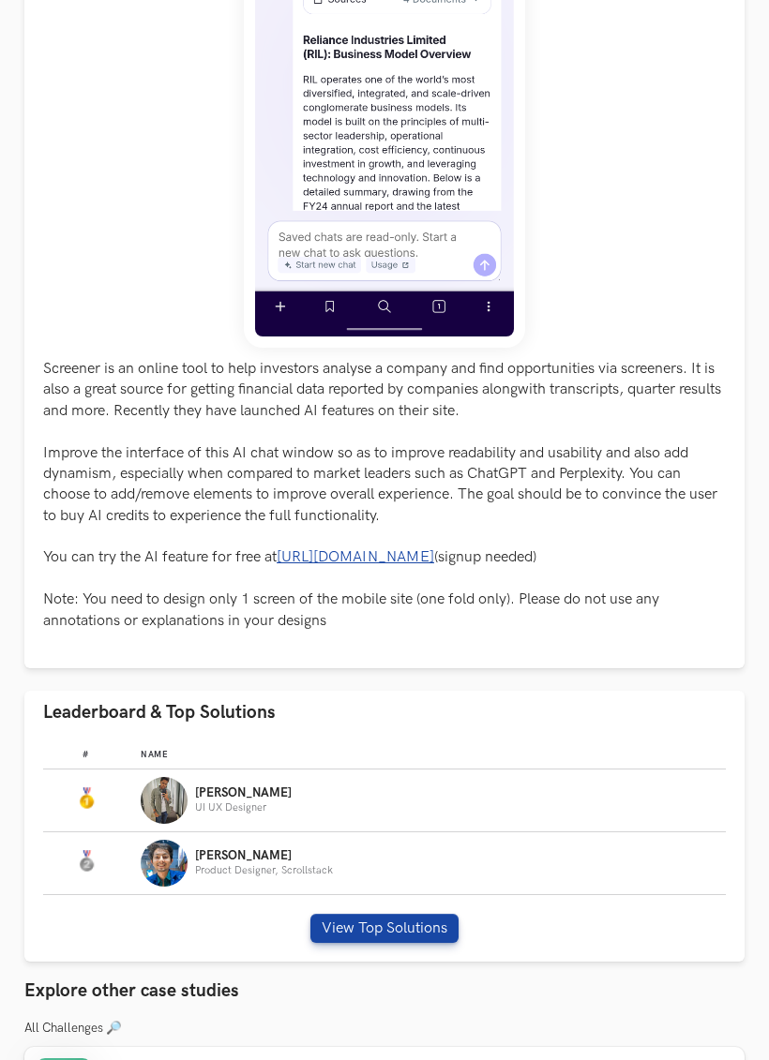
scroll to position [573, 0]
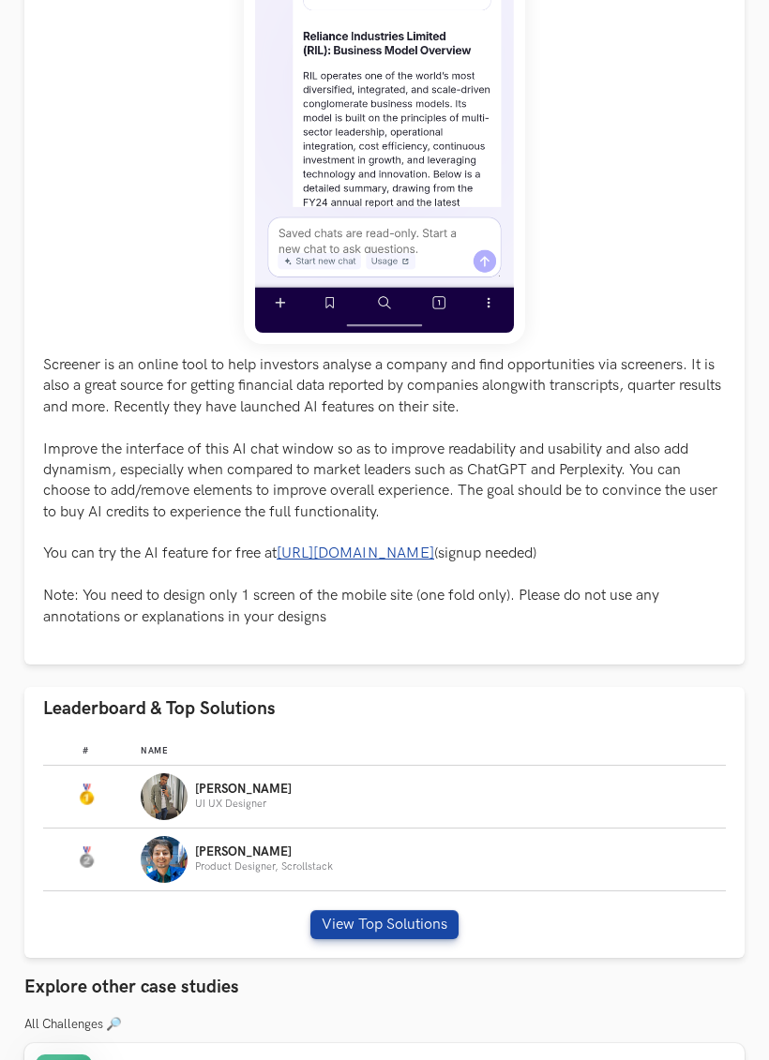
click at [347, 790] on div "Yuvraj UI UX Designer" at bounding box center [428, 796] width 574 height 47
click at [399, 911] on button "View Top Solutions" at bounding box center [384, 924] width 148 height 29
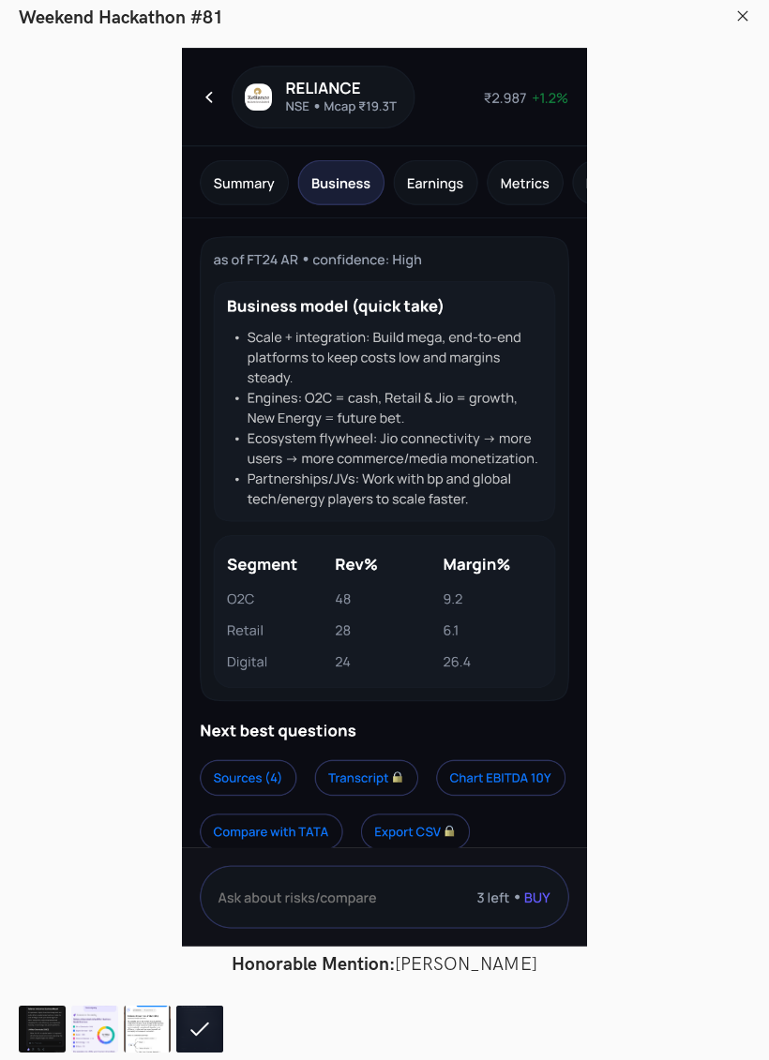
scroll to position [570, 0]
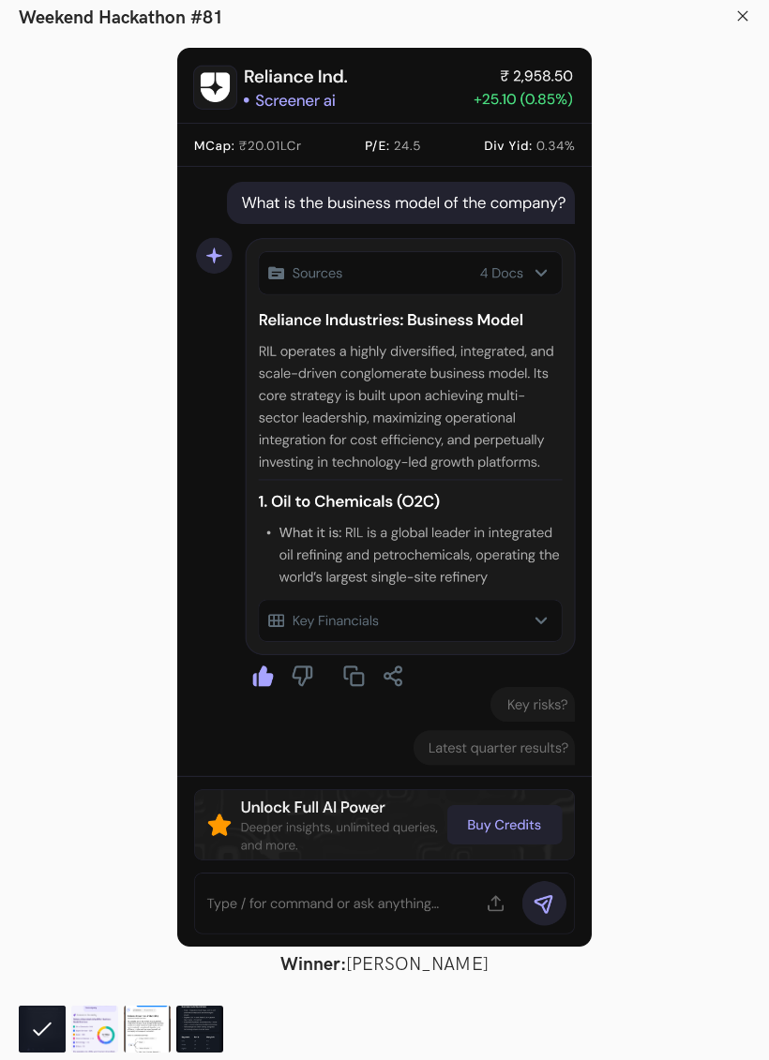
click at [650, 598] on div at bounding box center [384, 497] width 731 height 899
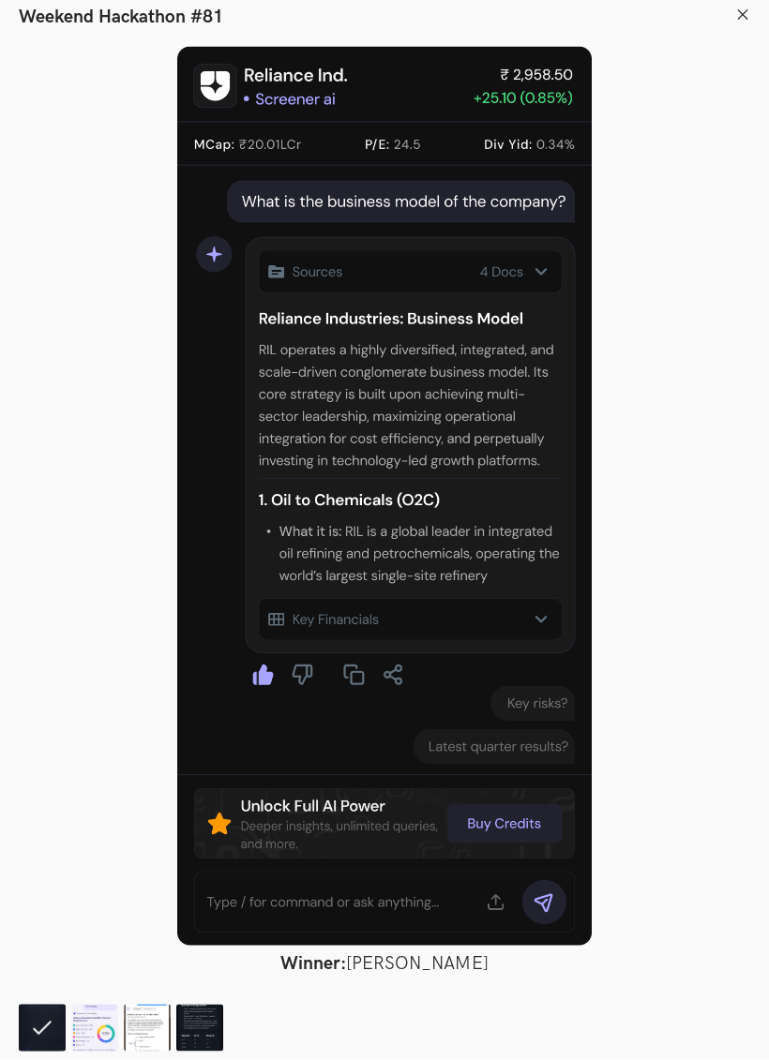
scroll to position [566, 0]
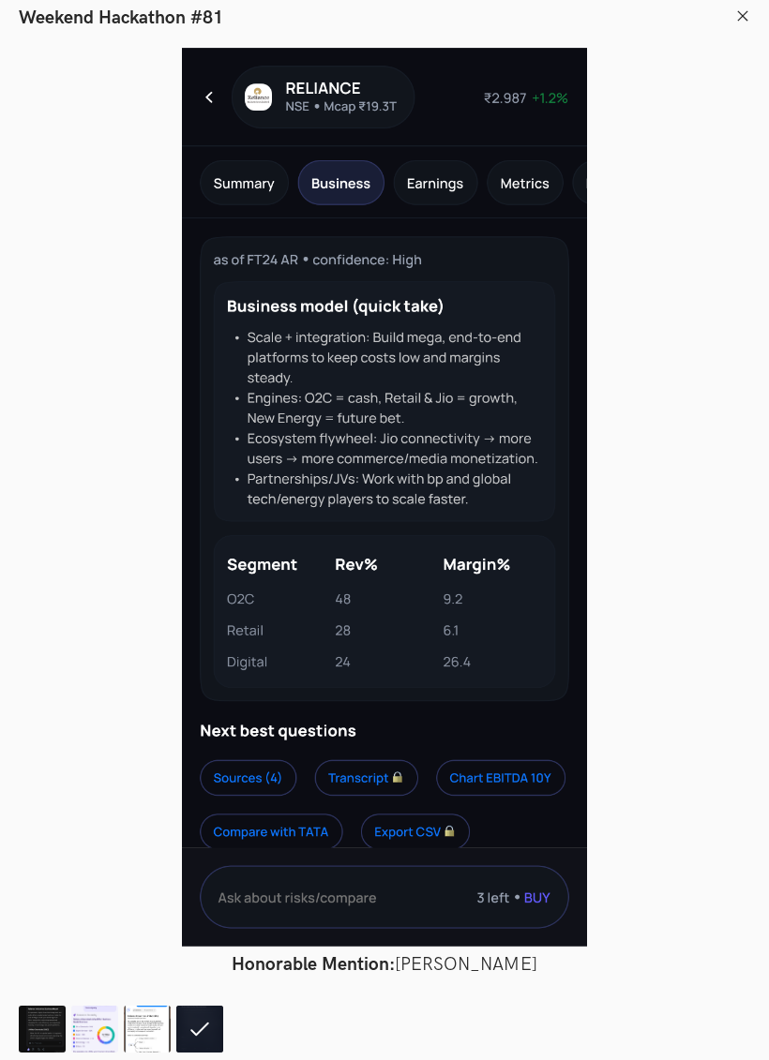
click at [746, 11] on line at bounding box center [742, 15] width 8 height 8
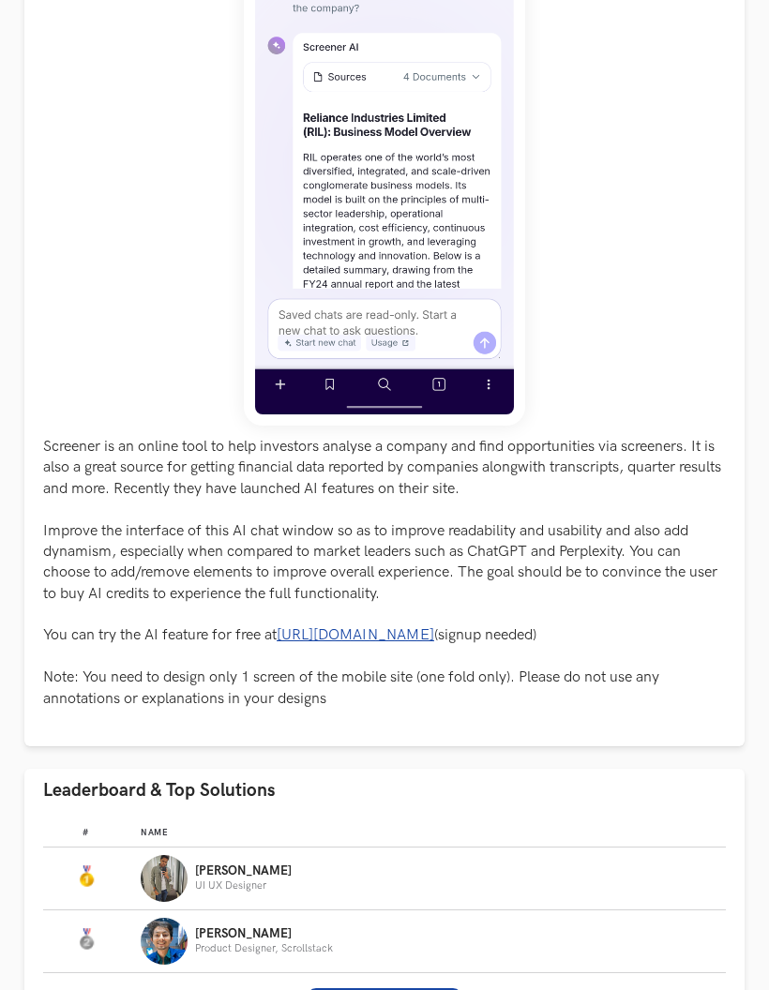
scroll to position [548, 0]
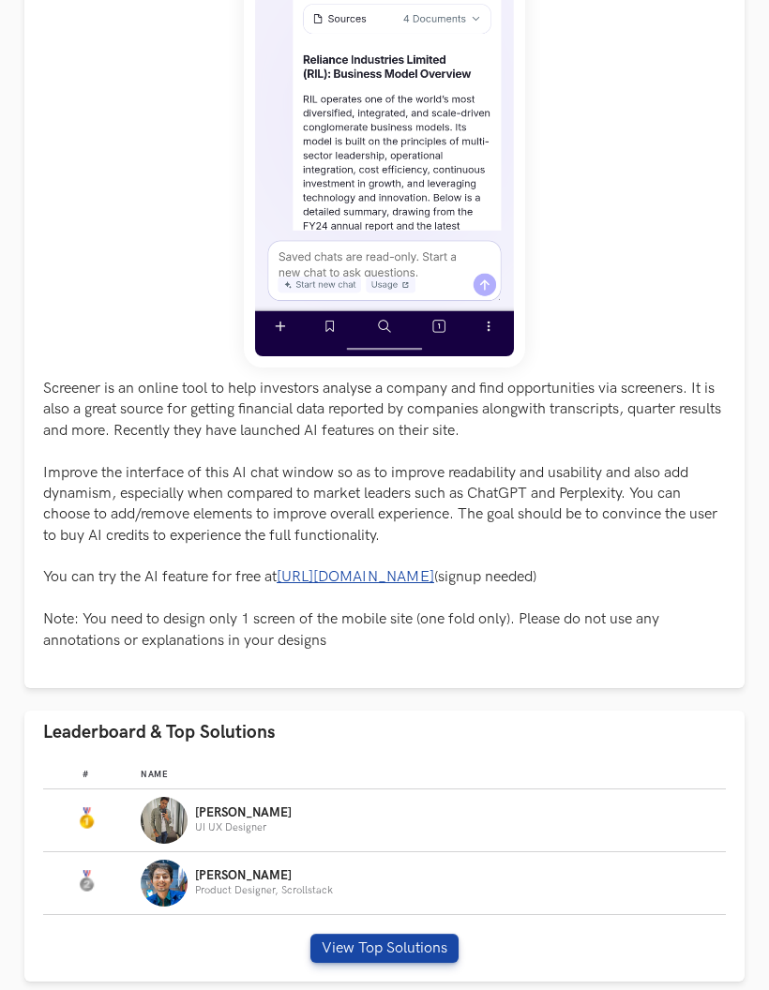
click at [410, 939] on button "View Top Solutions" at bounding box center [384, 949] width 148 height 29
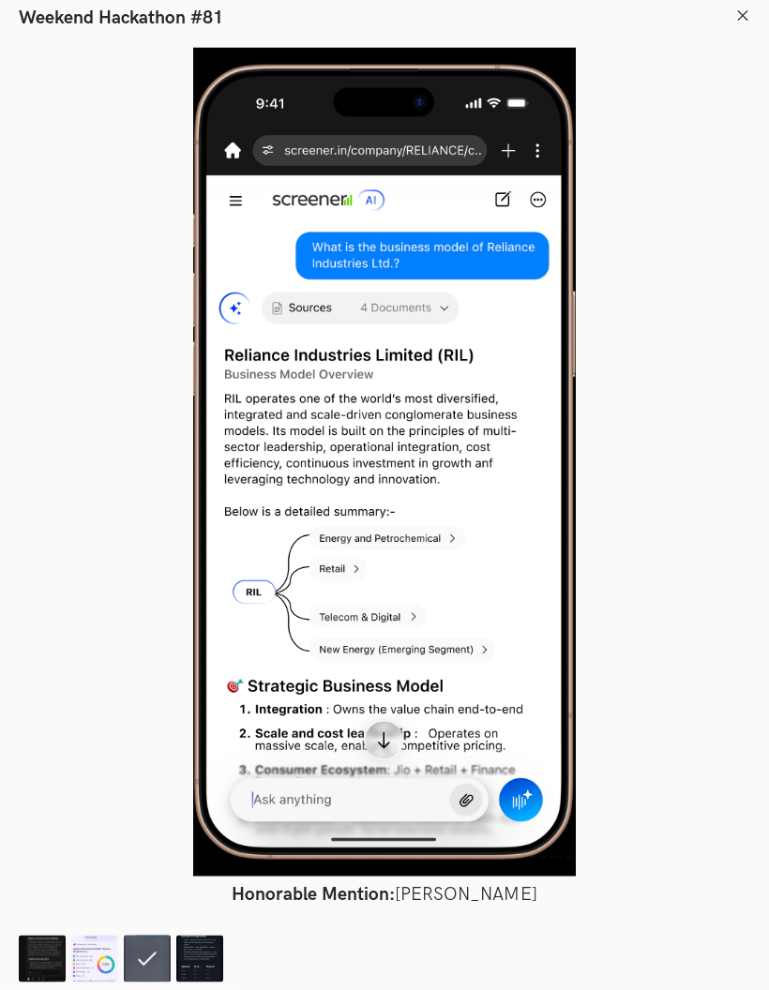
scroll to position [561, 0]
click at [748, 9] on icon at bounding box center [742, 15] width 15 height 15
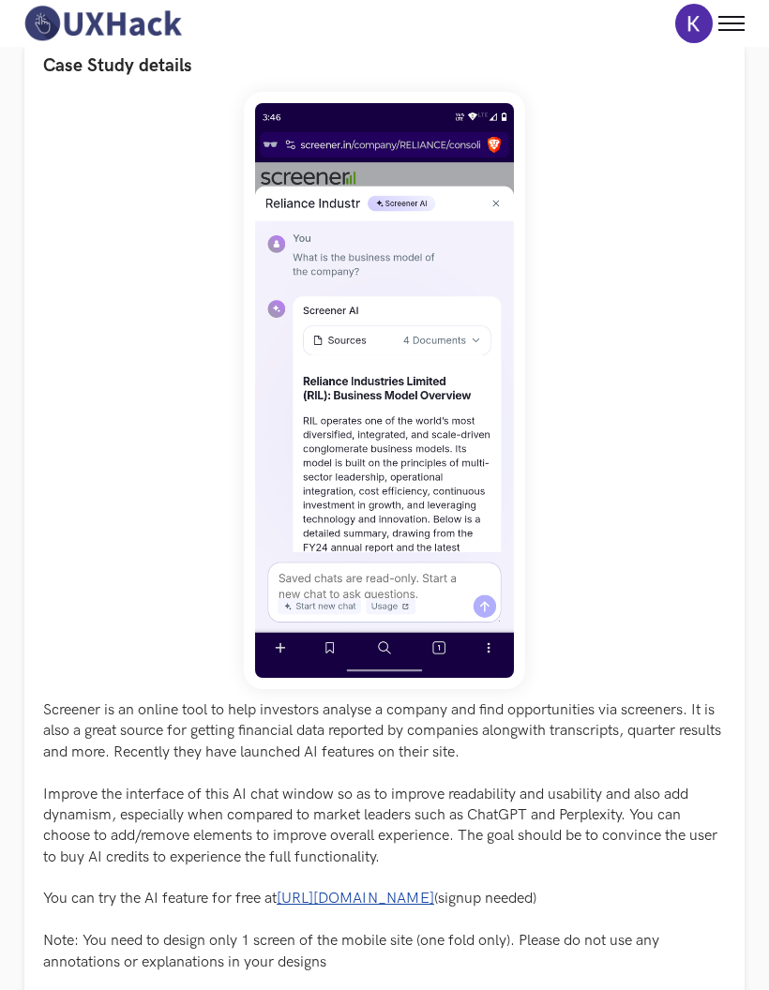
scroll to position [6, 0]
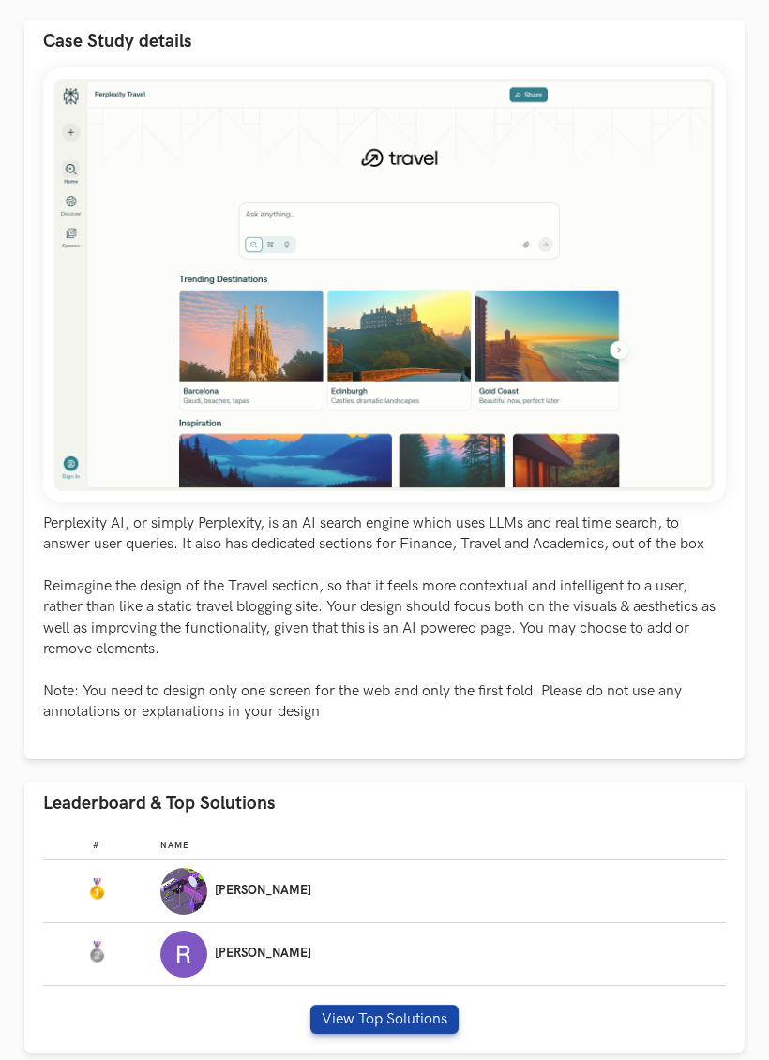
scroll to position [252, 0]
click at [570, 886] on div "Surajit" at bounding box center [437, 891] width 554 height 47
click at [411, 1010] on button "View Top Solutions" at bounding box center [384, 1019] width 148 height 29
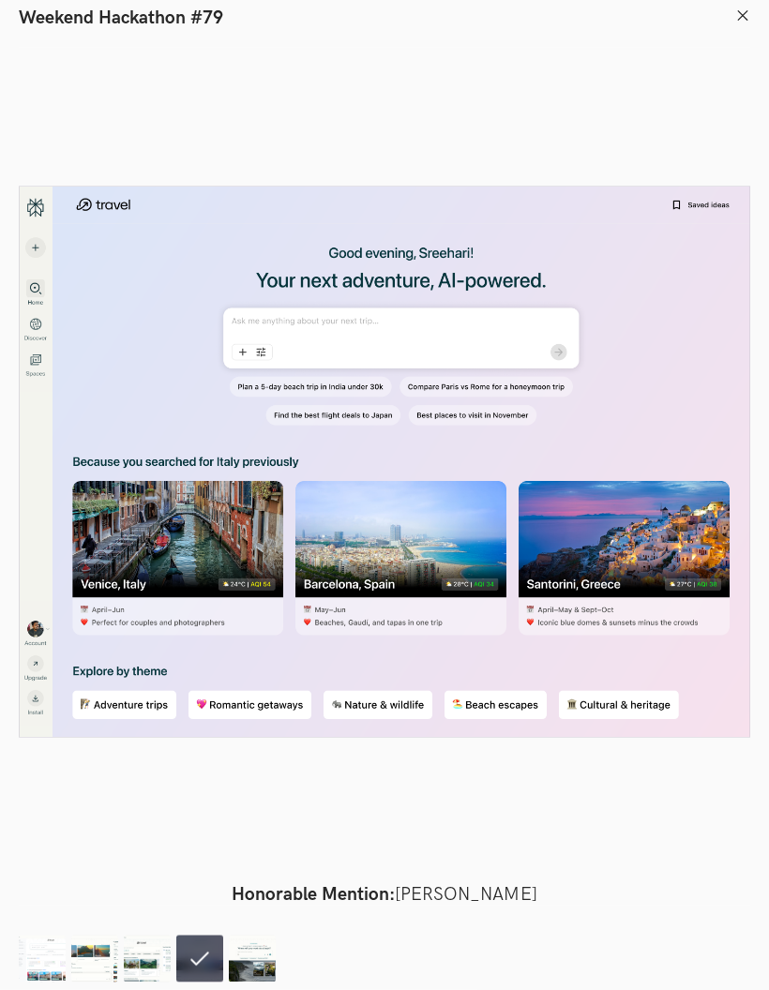
scroll to position [383, 0]
click at [741, 8] on icon at bounding box center [742, 15] width 15 height 15
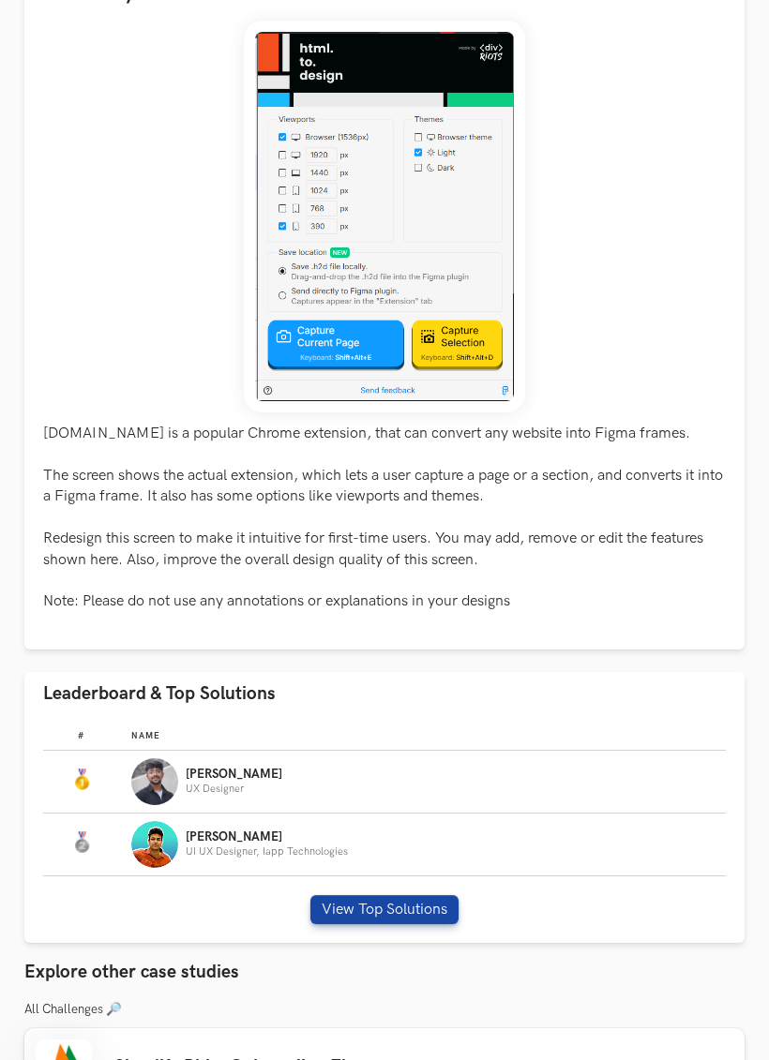
scroll to position [299, 0]
click at [519, 775] on div "[PERSON_NAME] UX Designer" at bounding box center [422, 781] width 583 height 47
click at [394, 908] on button "View Top Solutions" at bounding box center [384, 909] width 148 height 29
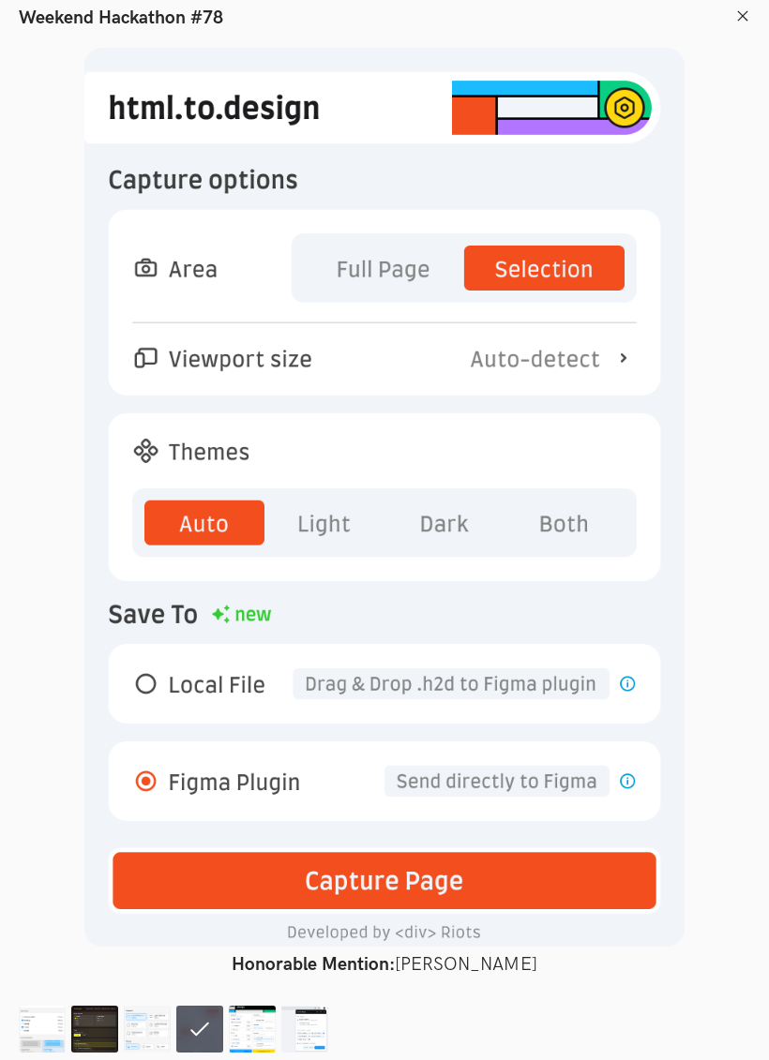
scroll to position [499, 0]
click at [41, 1025] on img at bounding box center [42, 1029] width 47 height 47
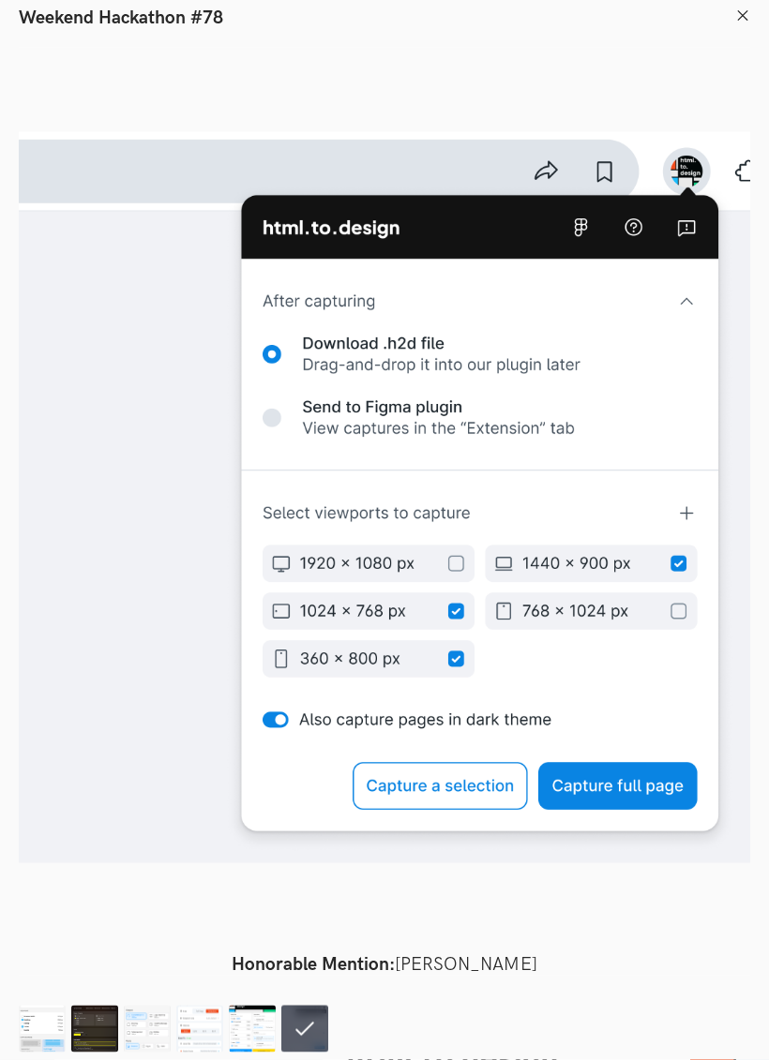
scroll to position [964, 0]
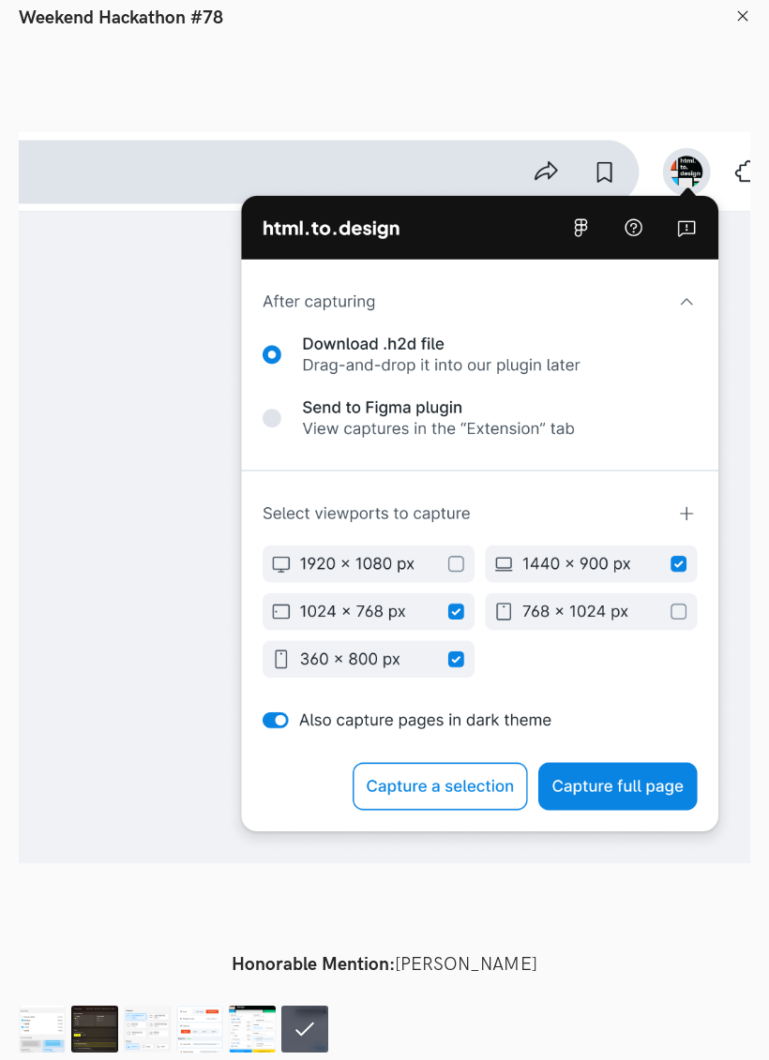
click at [47, 1025] on img at bounding box center [42, 1029] width 47 height 47
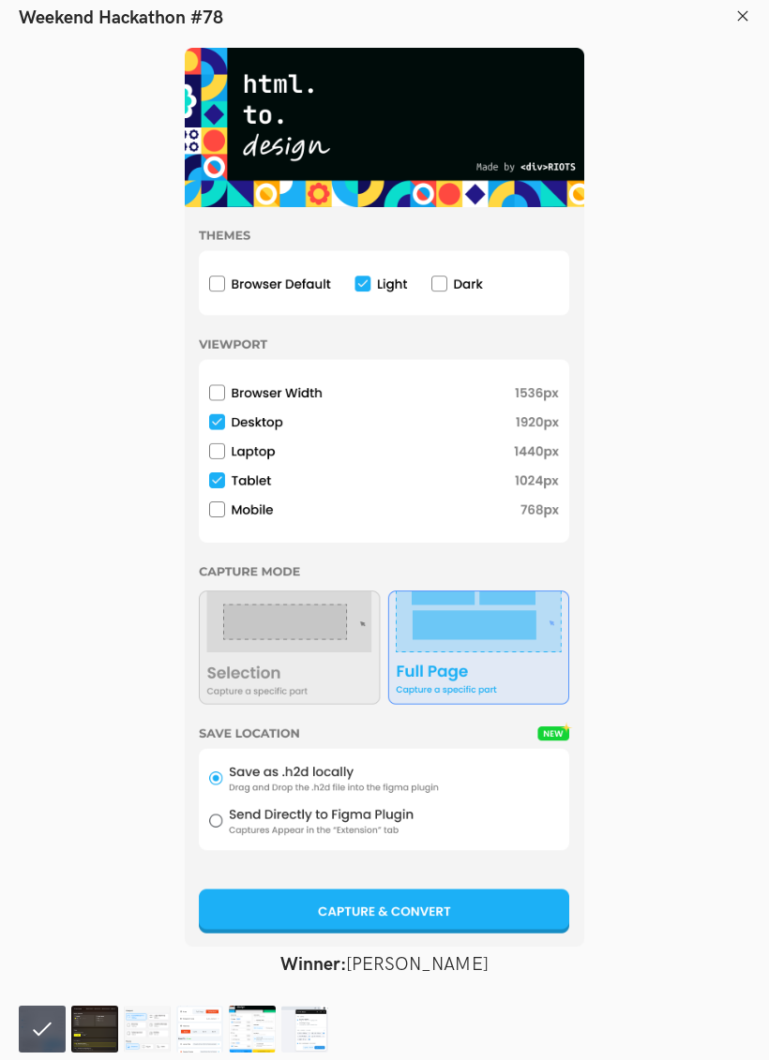
click at [98, 1028] on img at bounding box center [94, 1029] width 47 height 47
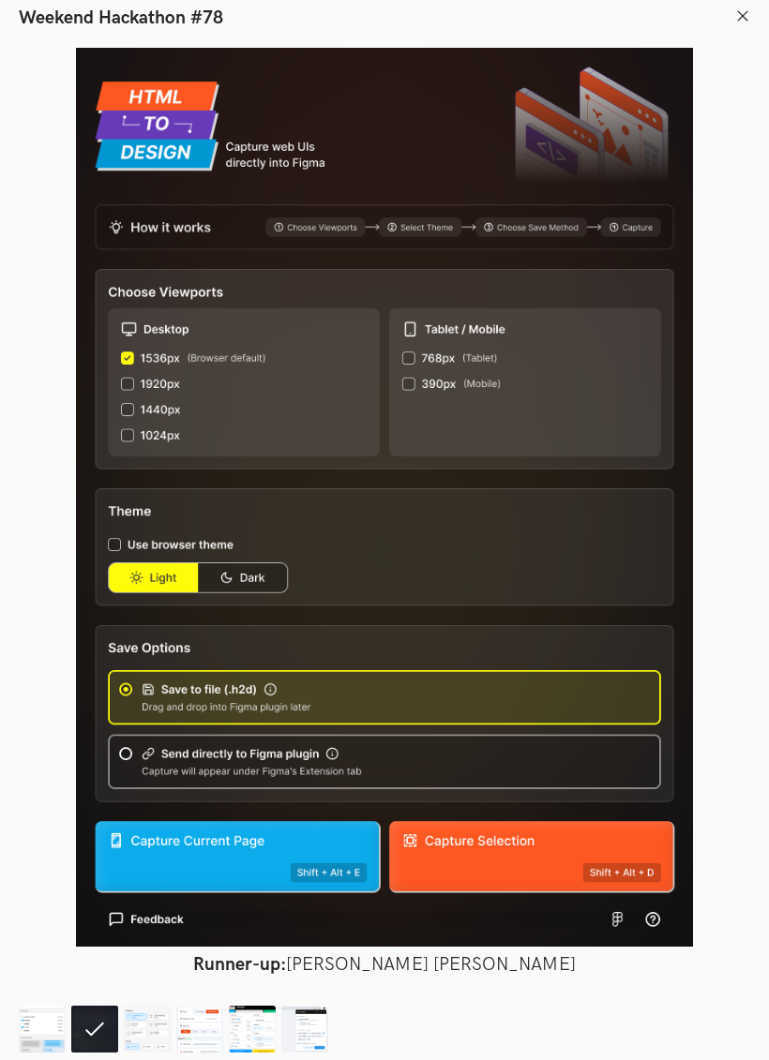
click at [149, 1030] on img at bounding box center [147, 1029] width 47 height 47
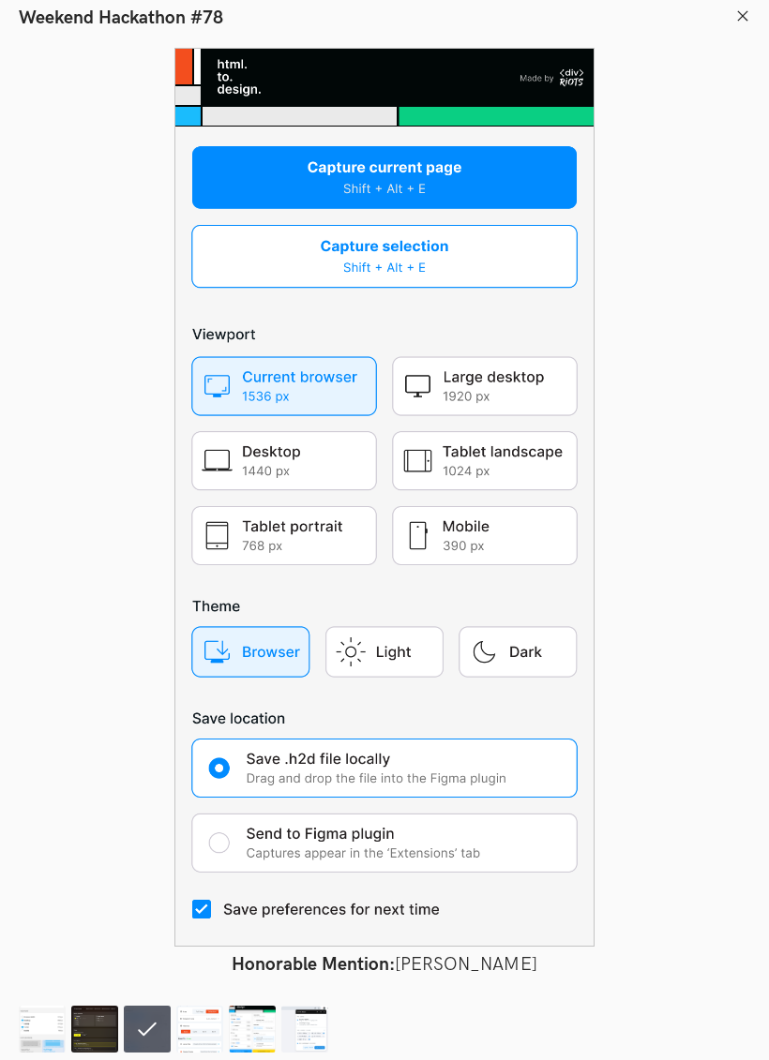
click at [193, 1030] on img at bounding box center [199, 1029] width 47 height 47
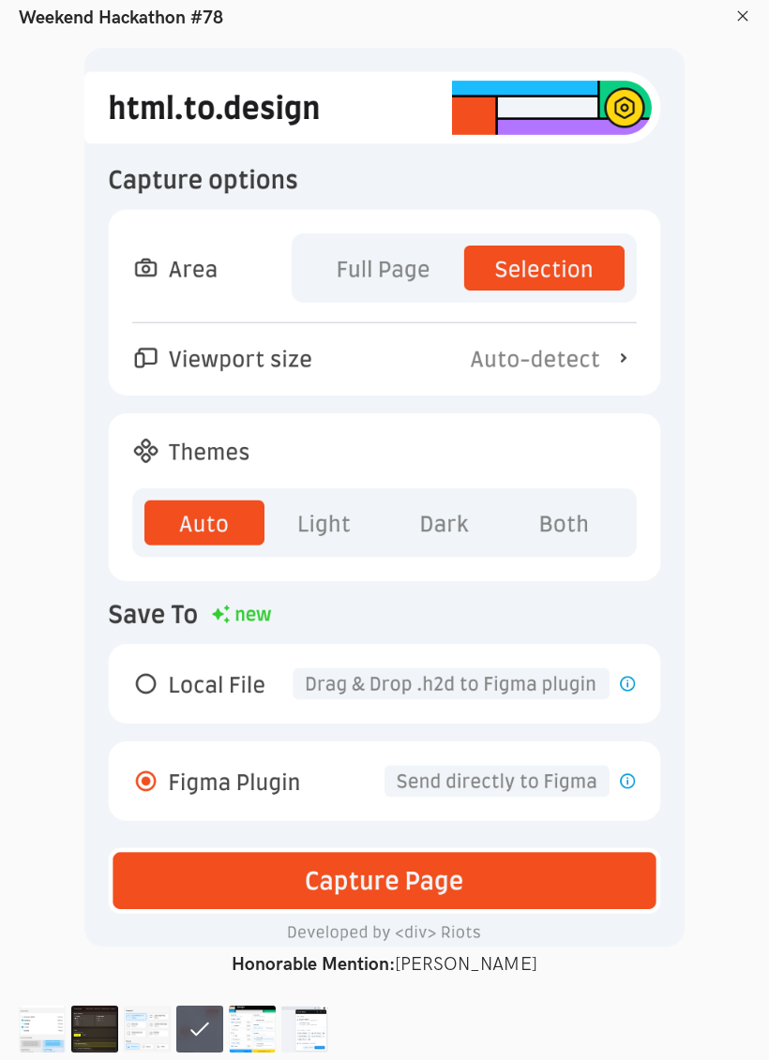
click at [262, 1041] on img at bounding box center [252, 1029] width 47 height 47
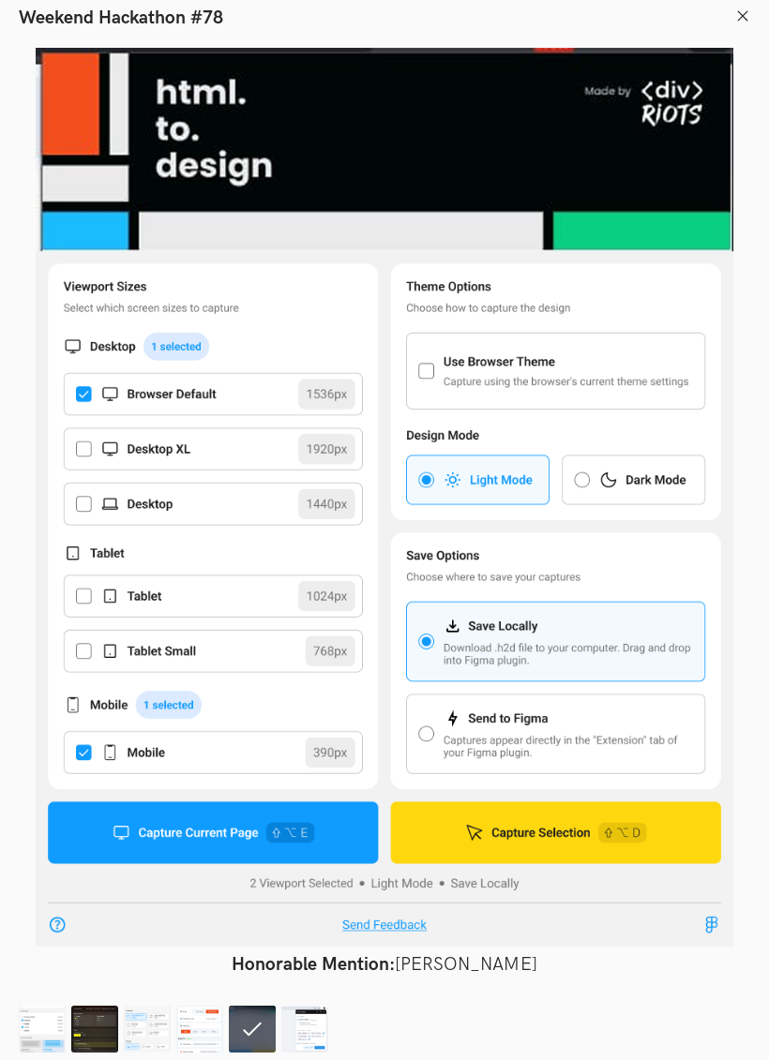
click at [309, 1026] on img at bounding box center [304, 1029] width 47 height 47
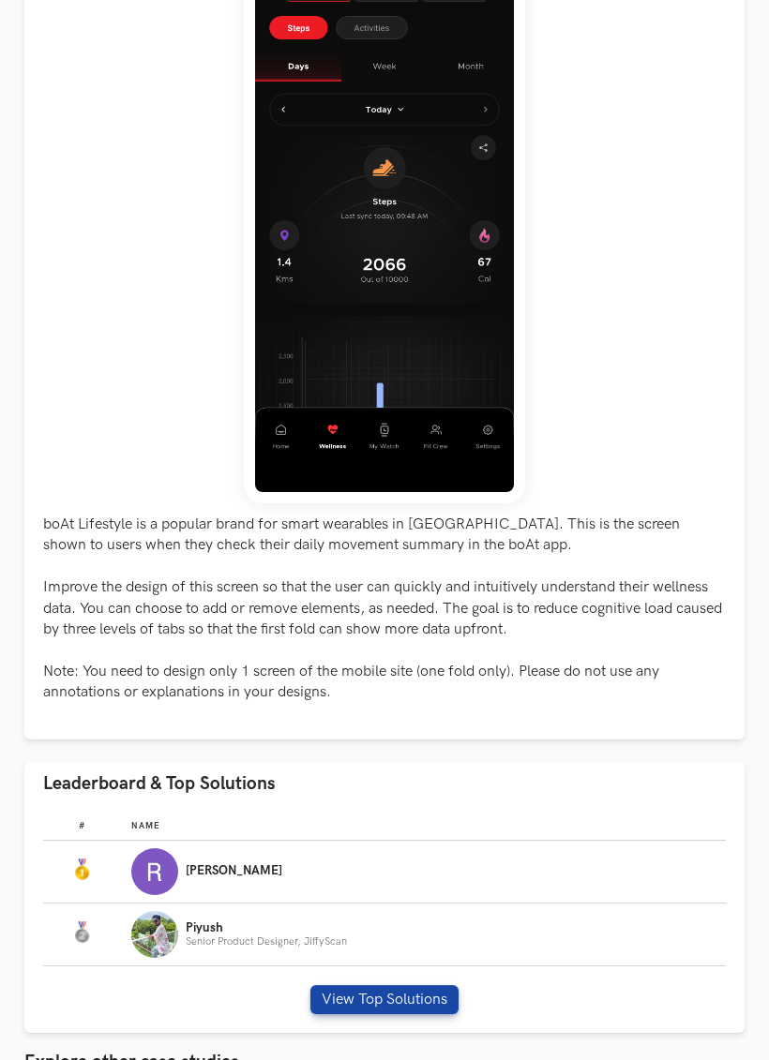
scroll to position [413, 0]
click at [361, 865] on div "[PERSON_NAME]" at bounding box center [422, 871] width 583 height 47
click at [378, 999] on button "View Top Solutions" at bounding box center [384, 999] width 148 height 29
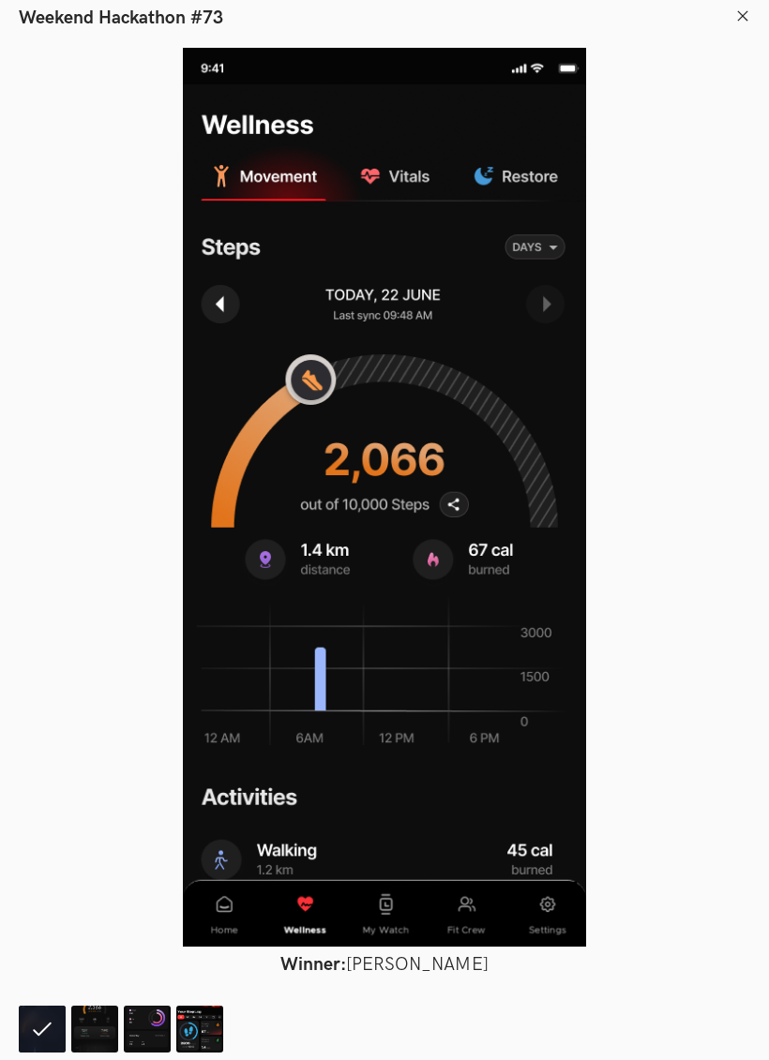
click at [94, 1030] on img at bounding box center [94, 1029] width 47 height 47
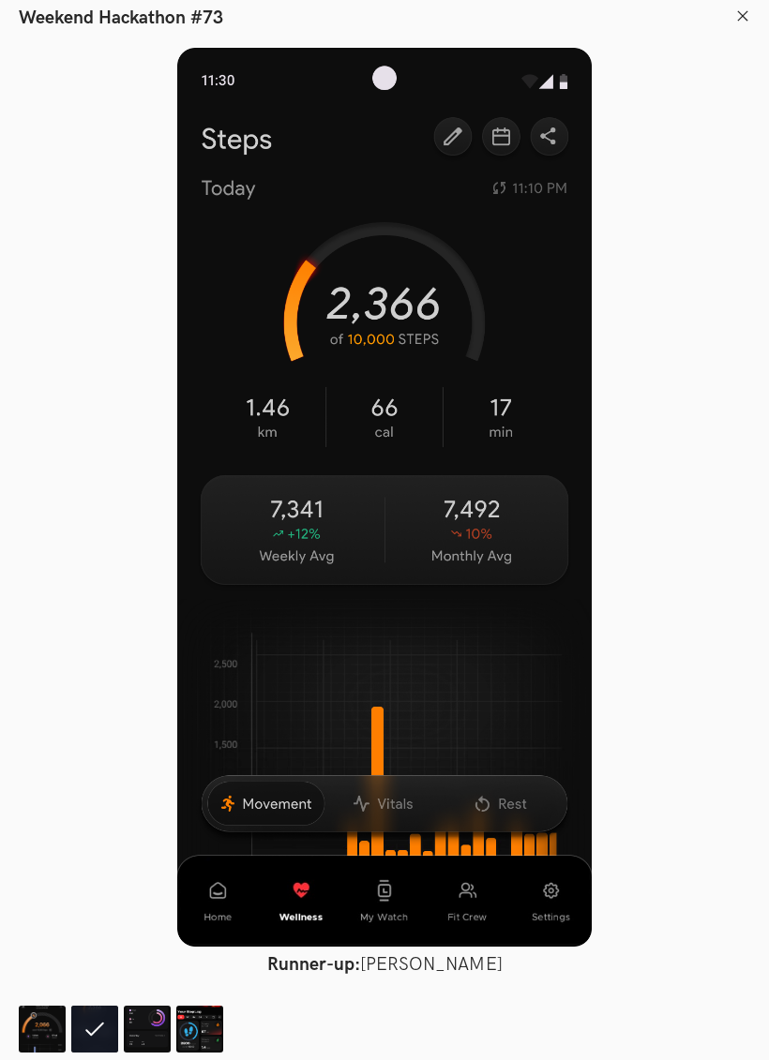
click at [149, 1023] on img at bounding box center [147, 1029] width 47 height 47
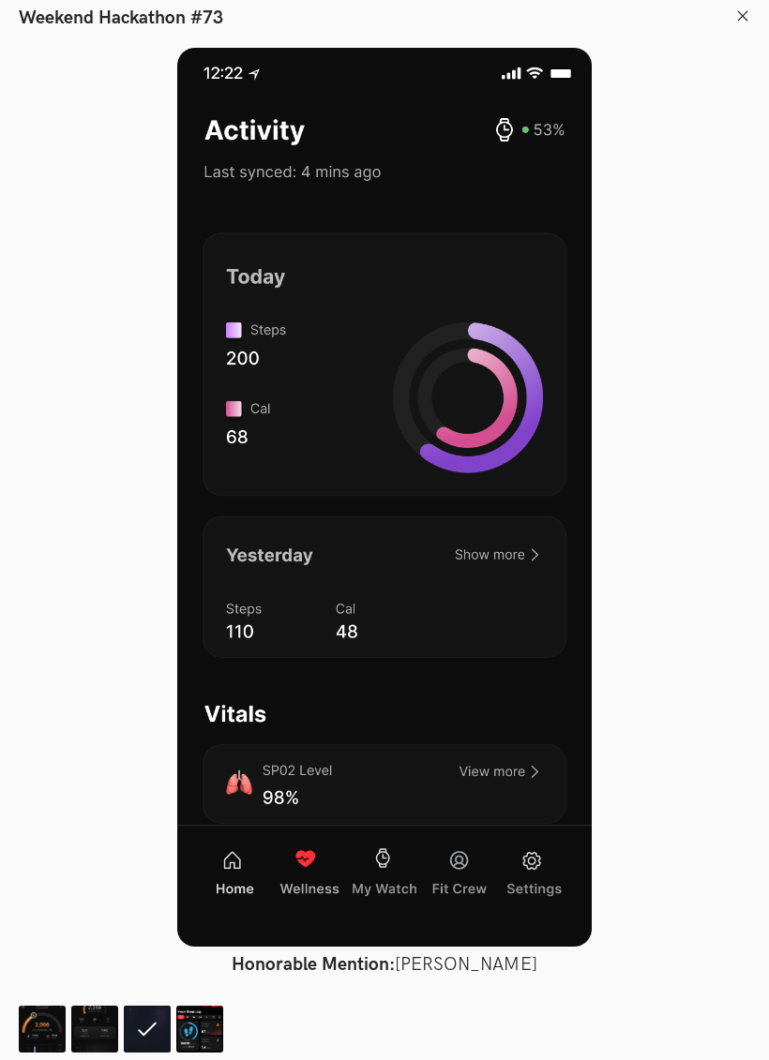
click at [197, 1016] on img at bounding box center [199, 1029] width 47 height 47
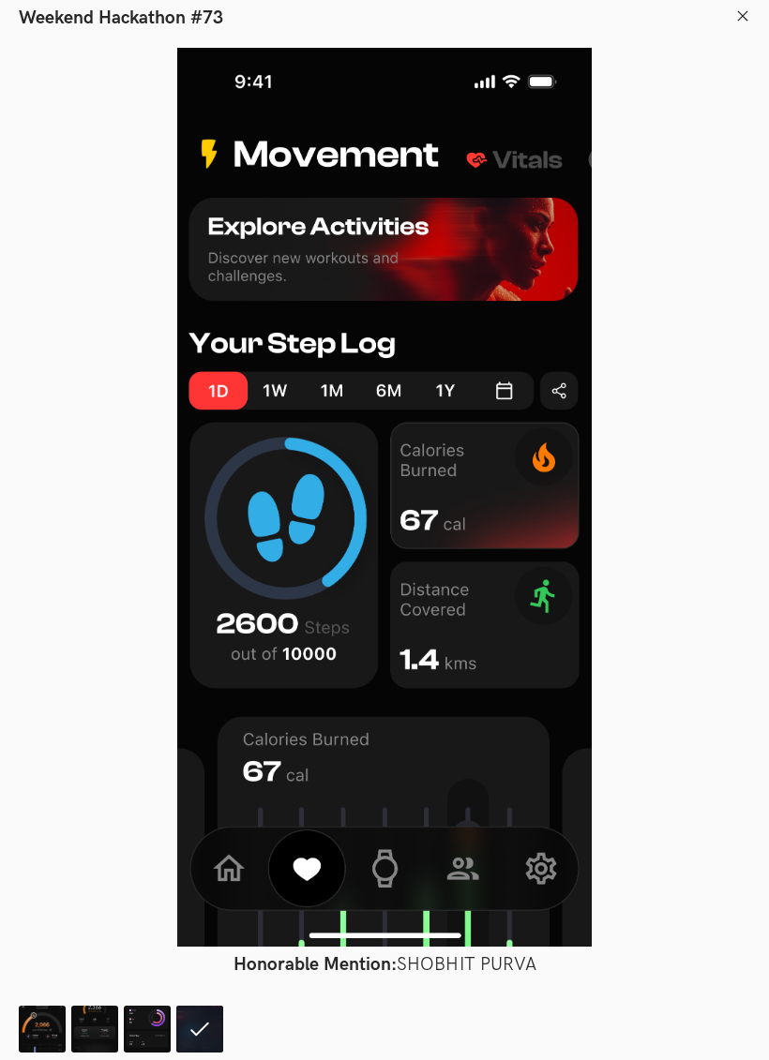
click at [43, 1028] on img at bounding box center [42, 1029] width 47 height 47
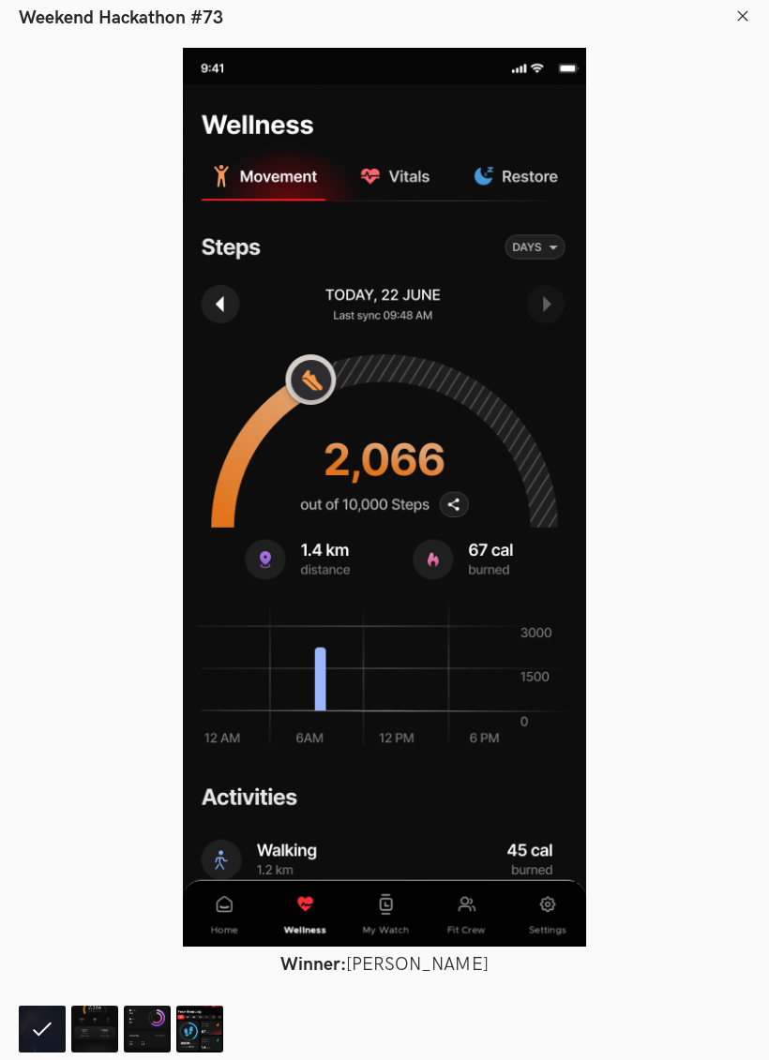
click at [102, 1028] on img at bounding box center [94, 1029] width 47 height 47
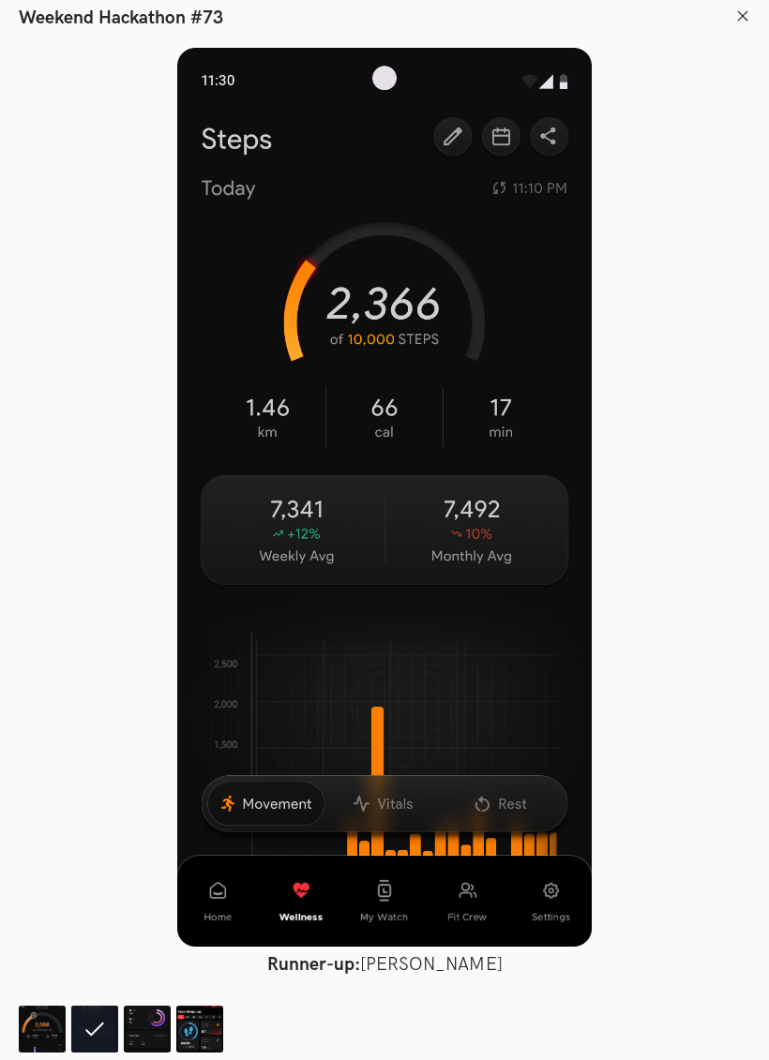
click at [52, 1016] on img at bounding box center [42, 1029] width 47 height 47
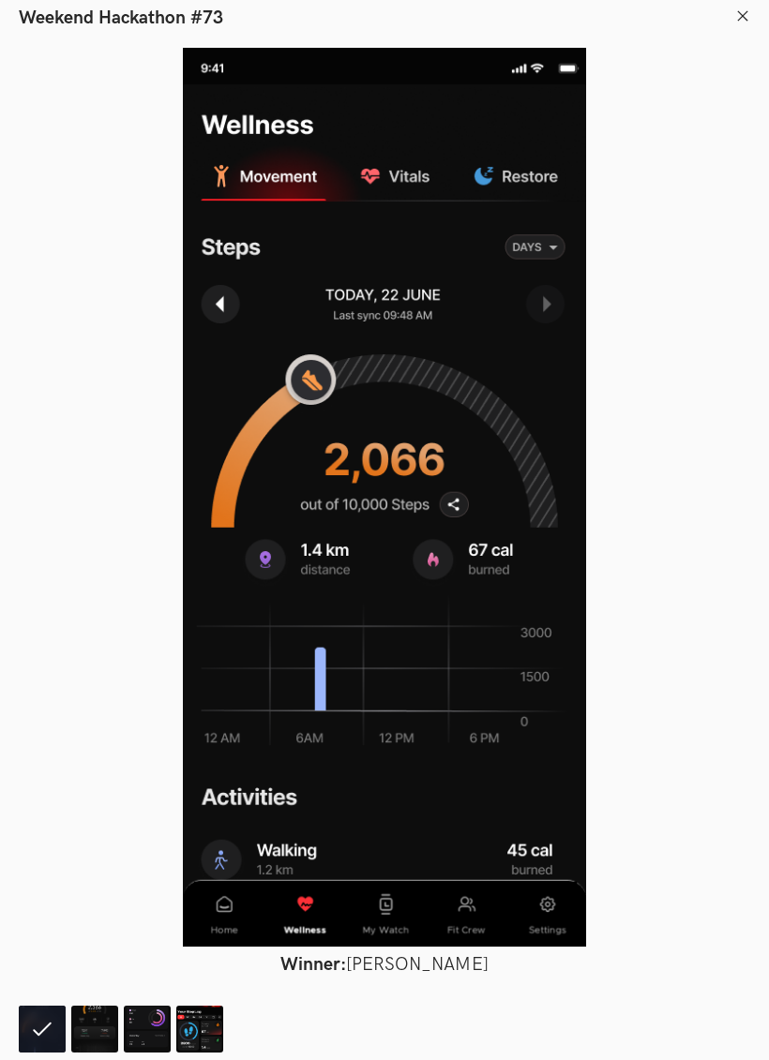
click at [102, 1016] on img at bounding box center [94, 1029] width 47 height 47
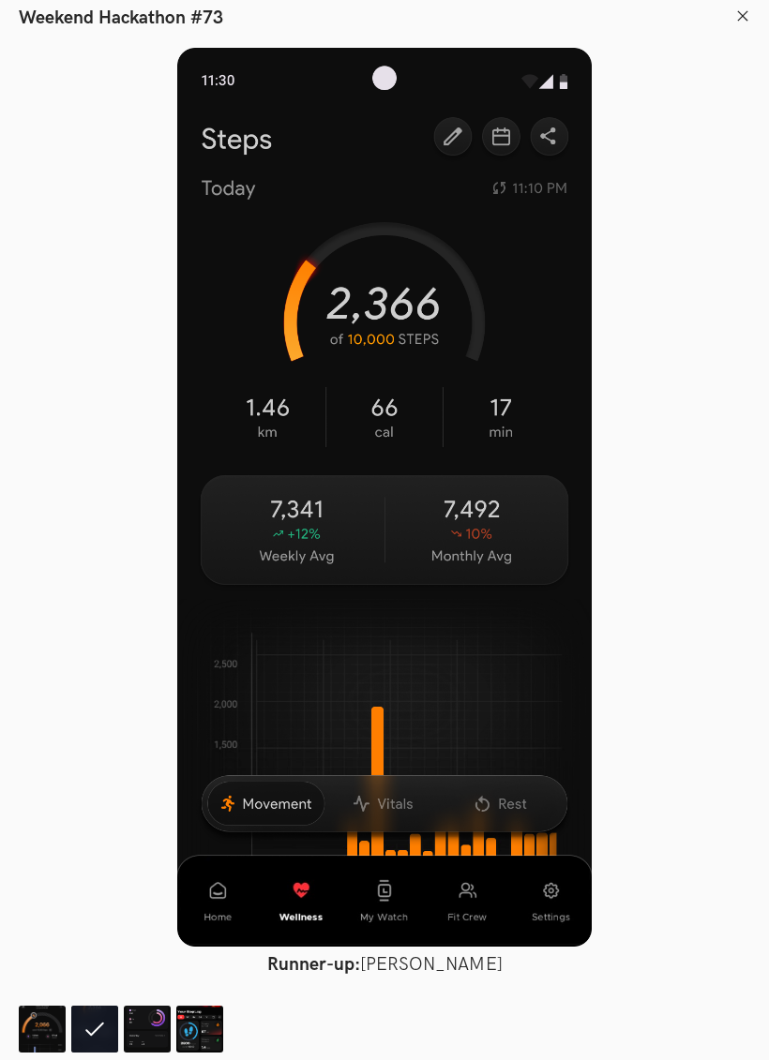
click at [155, 1030] on img at bounding box center [147, 1029] width 47 height 47
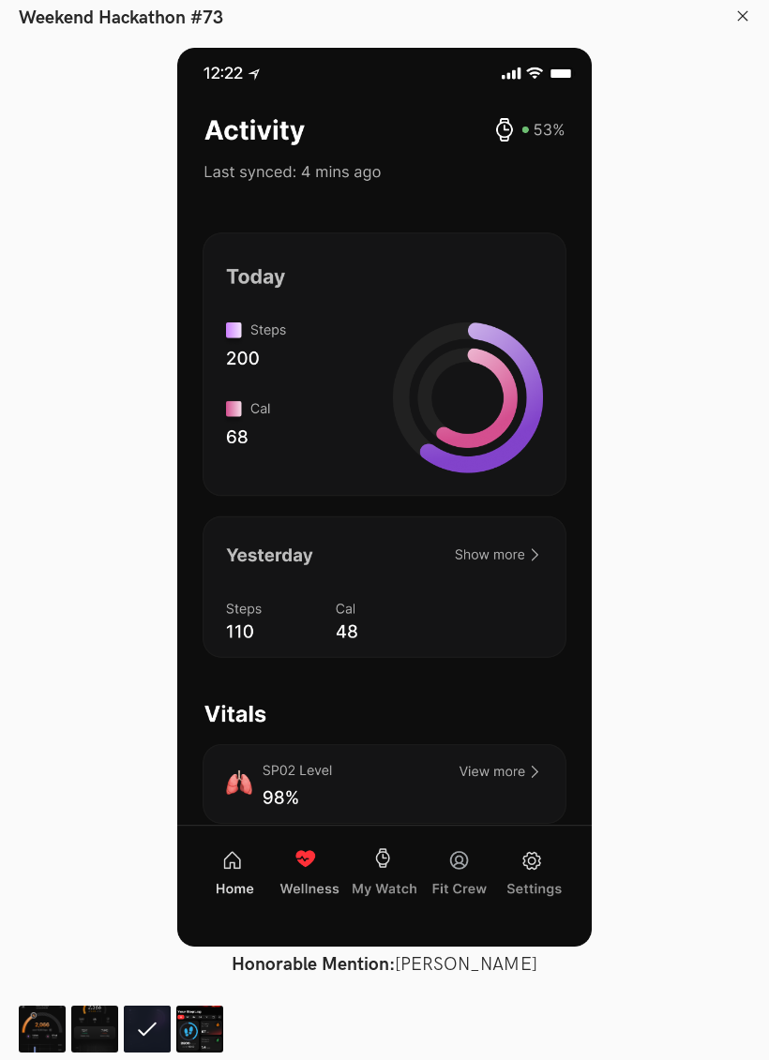
click at [202, 1030] on img at bounding box center [199, 1029] width 47 height 47
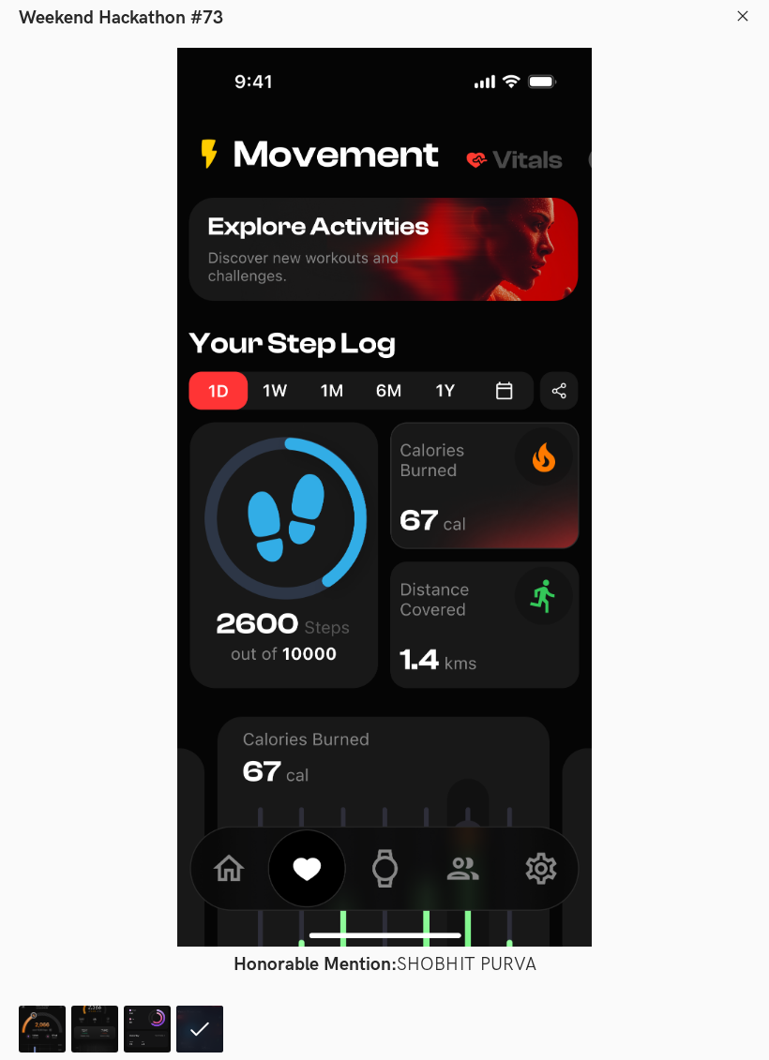
click at [758, 4] on header "Weekend Hackathon #73" at bounding box center [384, 14] width 769 height 29
